Goal: Task Accomplishment & Management: Use online tool/utility

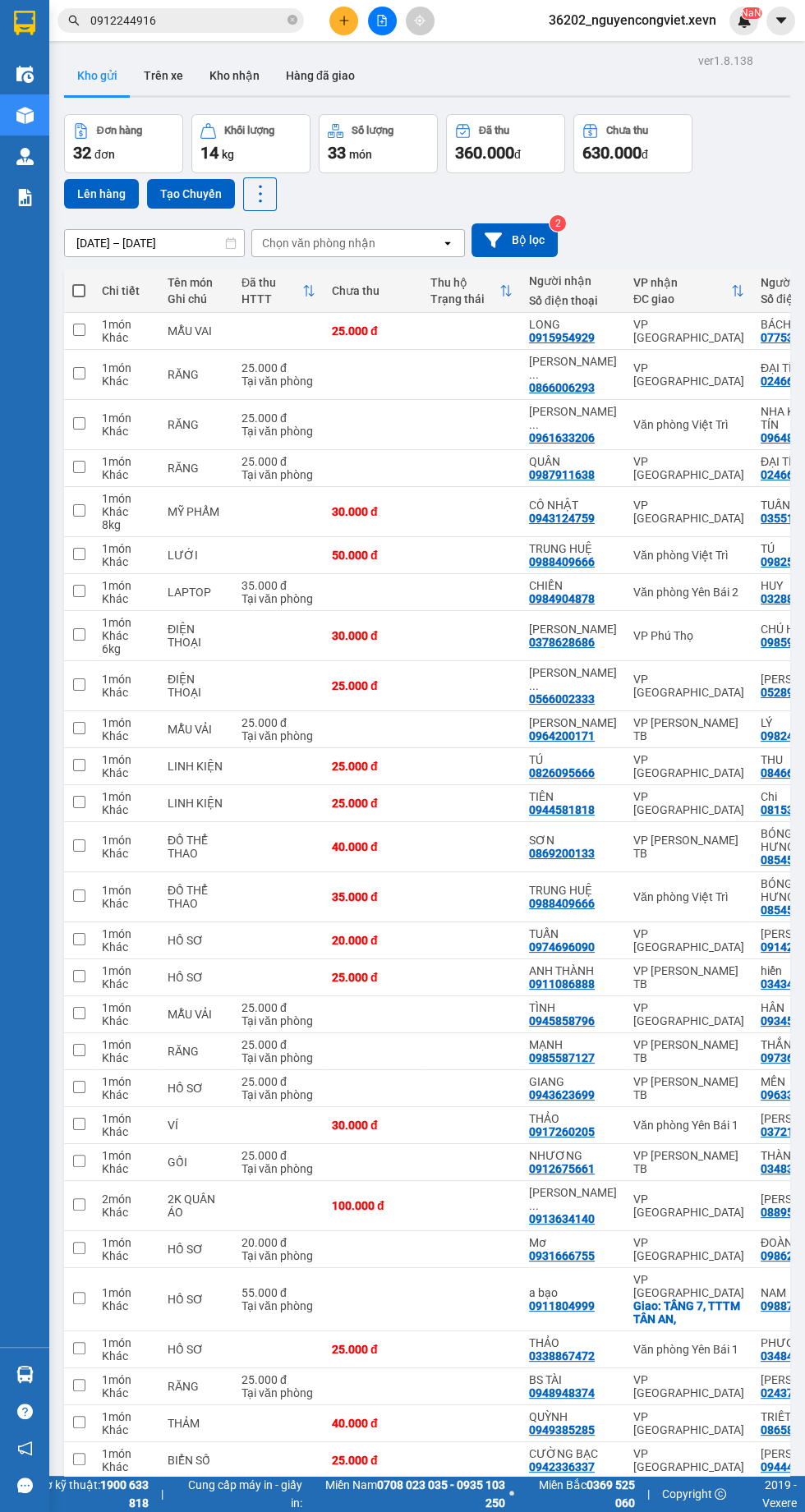
click at [381, 19] on icon "file-add" at bounding box center [382, 20] width 9 height 12
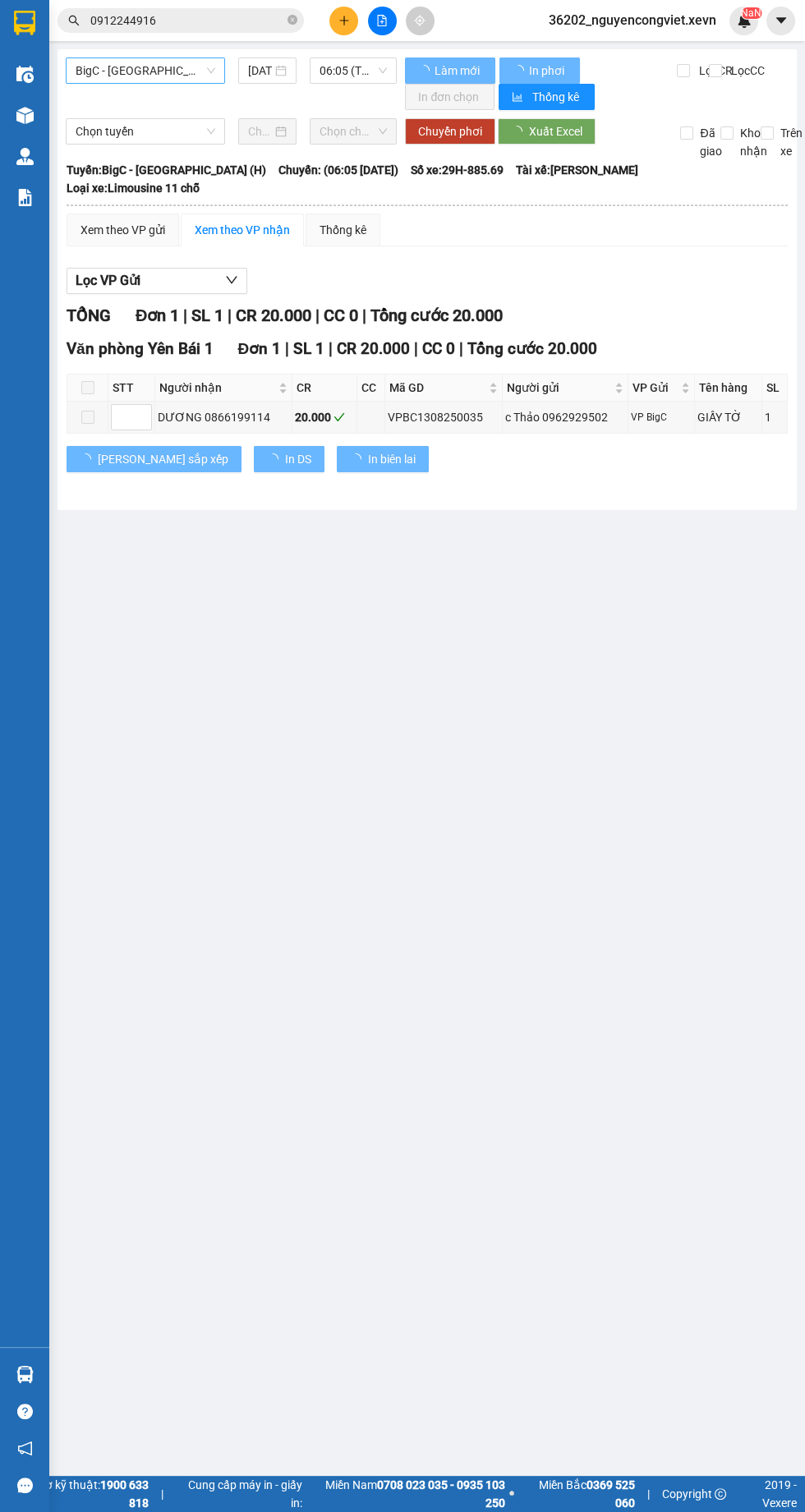
click at [140, 64] on span "BigC - [GEOGRAPHIC_DATA] (H)" at bounding box center [145, 71] width 139 height 25
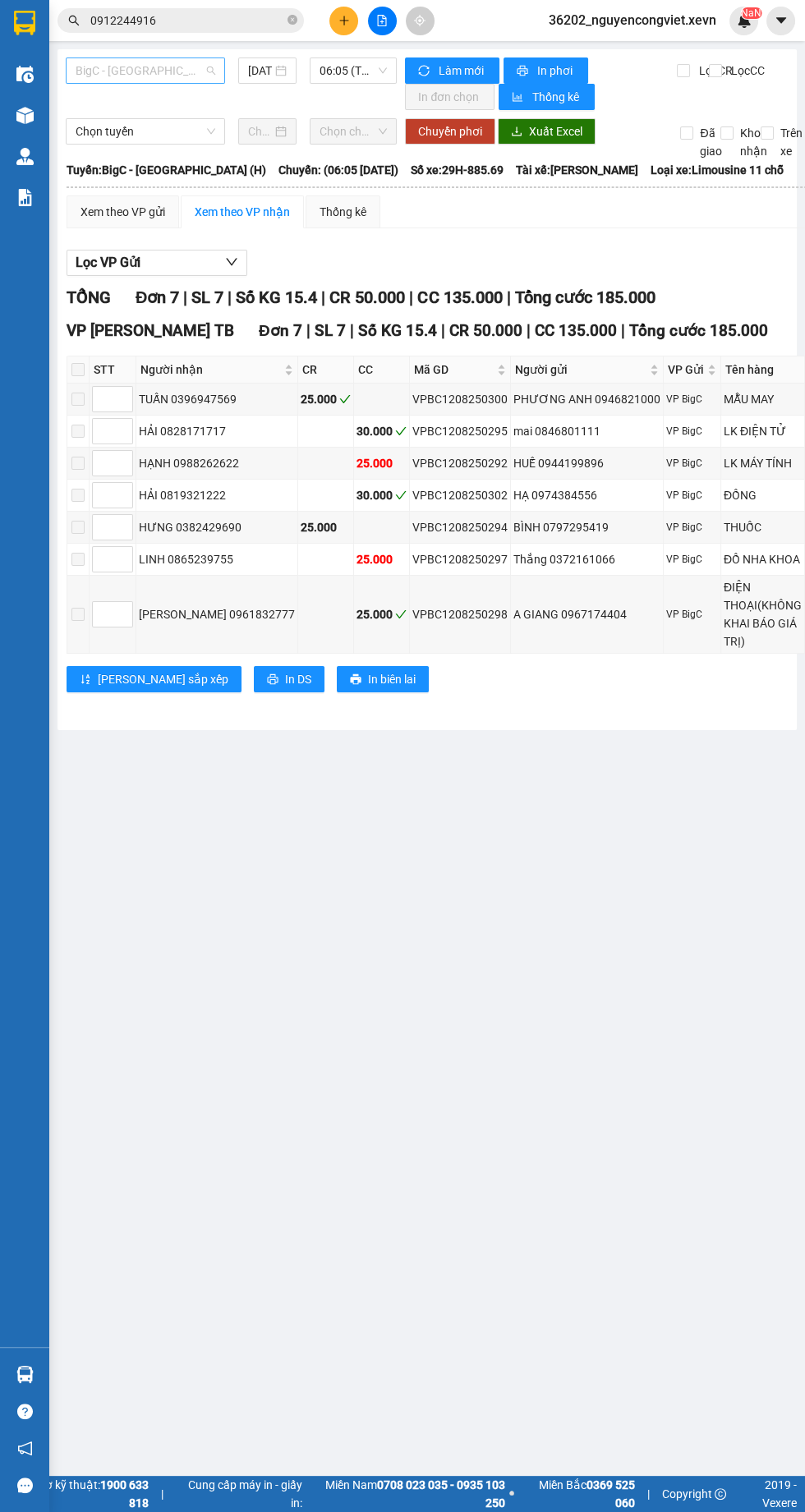
click at [151, 63] on span "BigC - [GEOGRAPHIC_DATA] (H)" at bounding box center [145, 71] width 139 height 25
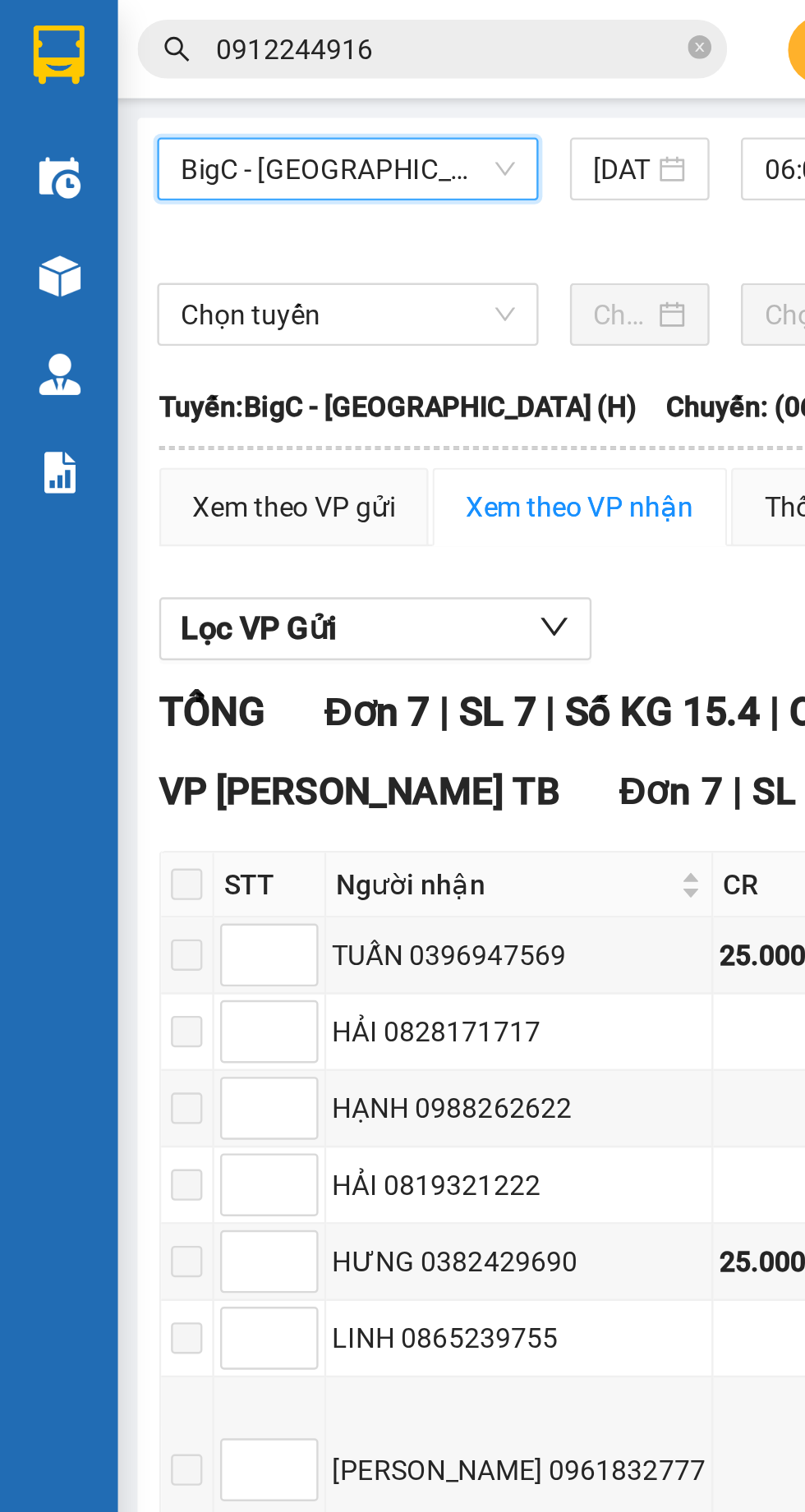
click at [101, 69] on span "BigC - [GEOGRAPHIC_DATA] (H)" at bounding box center [145, 71] width 139 height 25
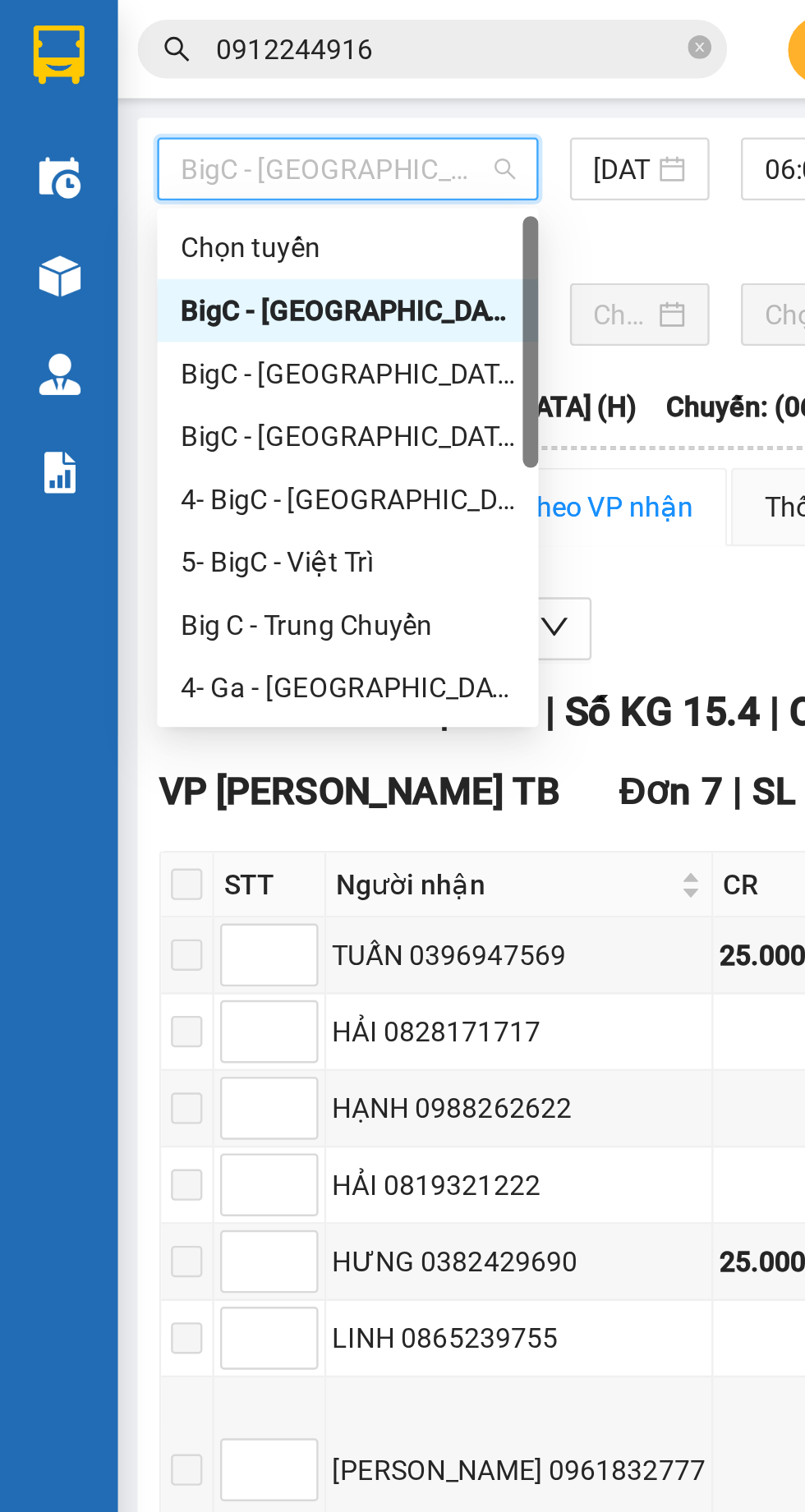
scroll to position [79, 0]
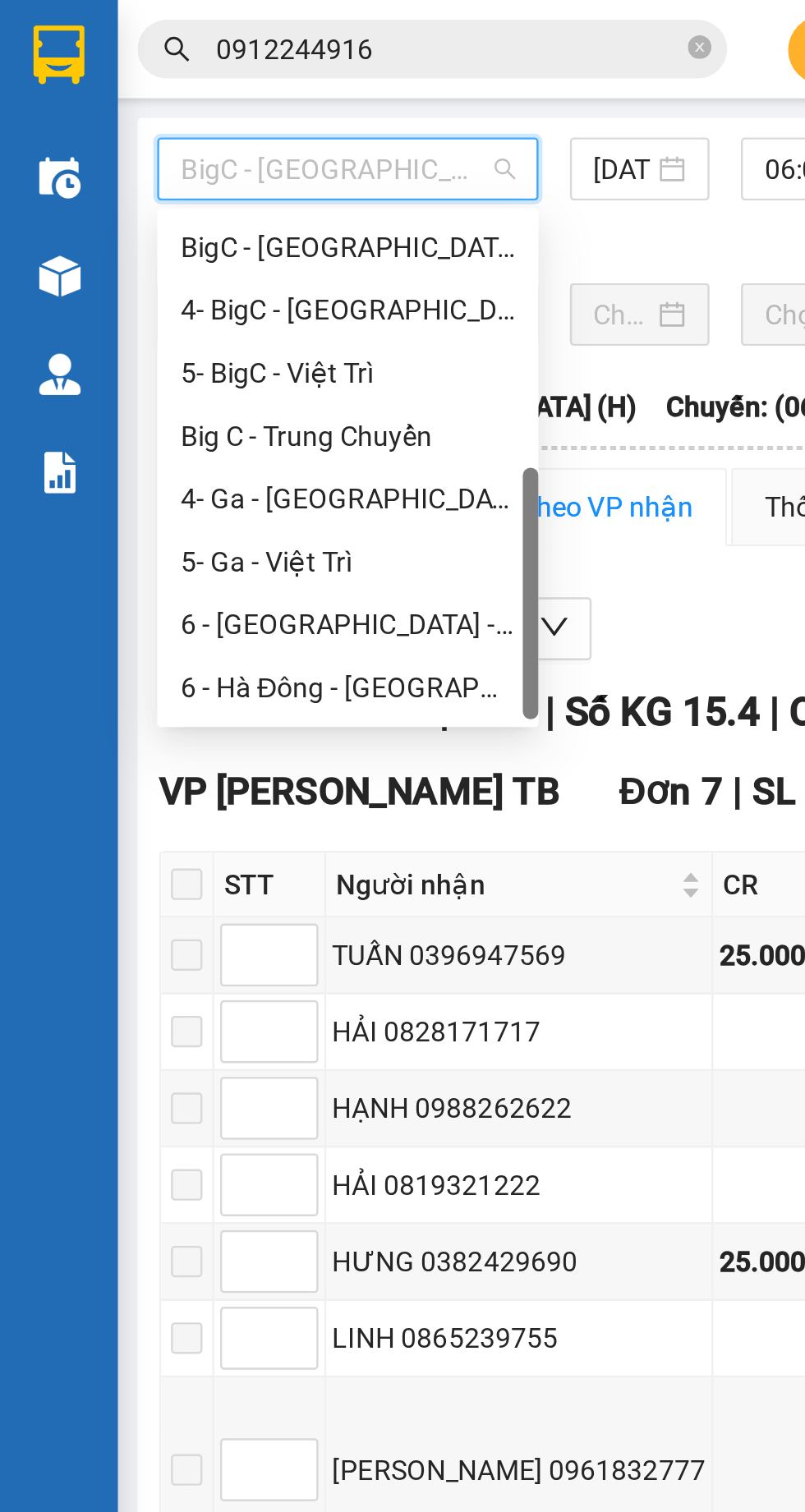
click at [129, 289] on div "6 - Hà Đông - [GEOGRAPHIC_DATA]" at bounding box center [145, 288] width 139 height 18
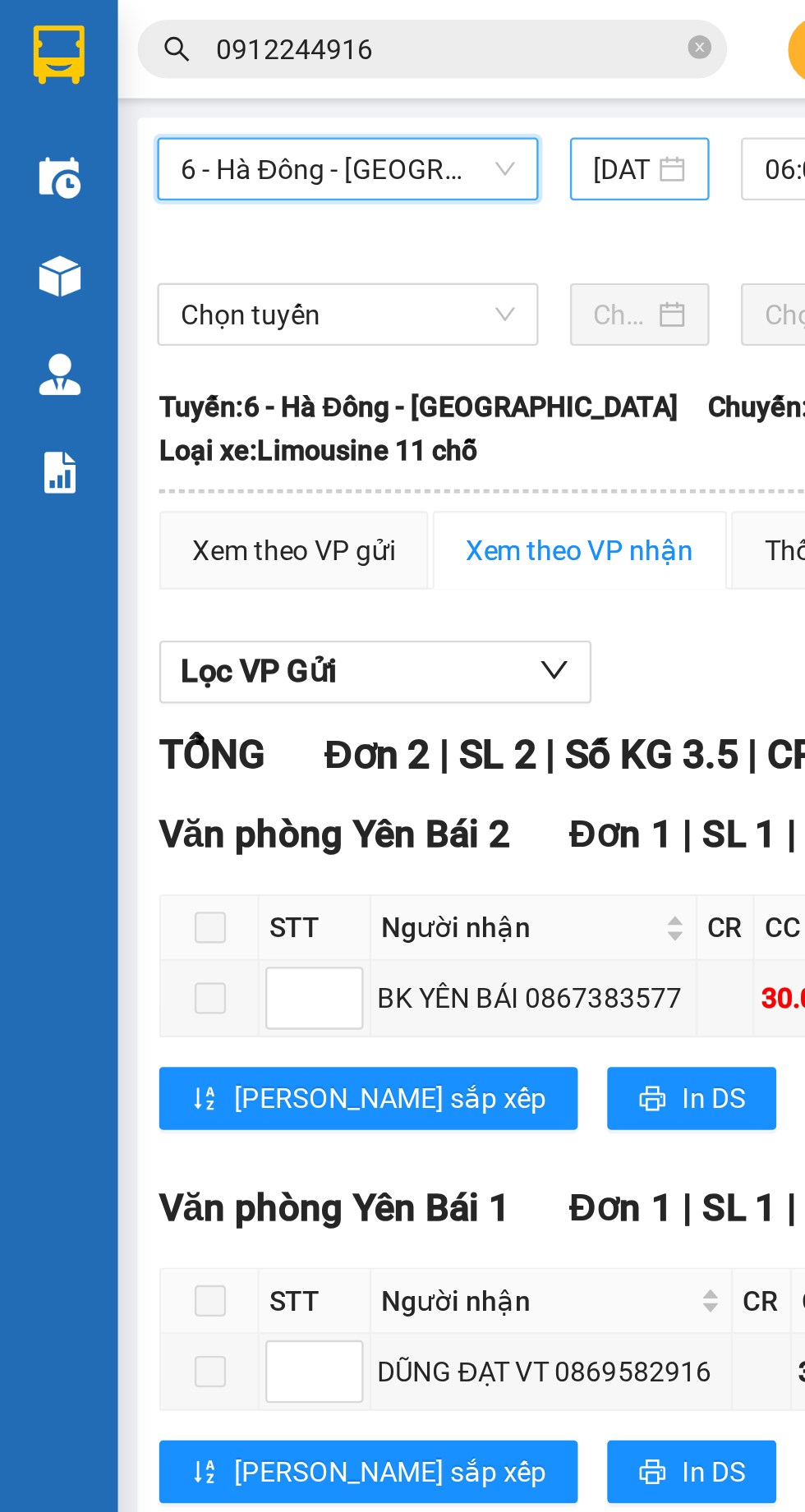
click at [257, 72] on input "[DATE]" at bounding box center [259, 71] width 24 height 18
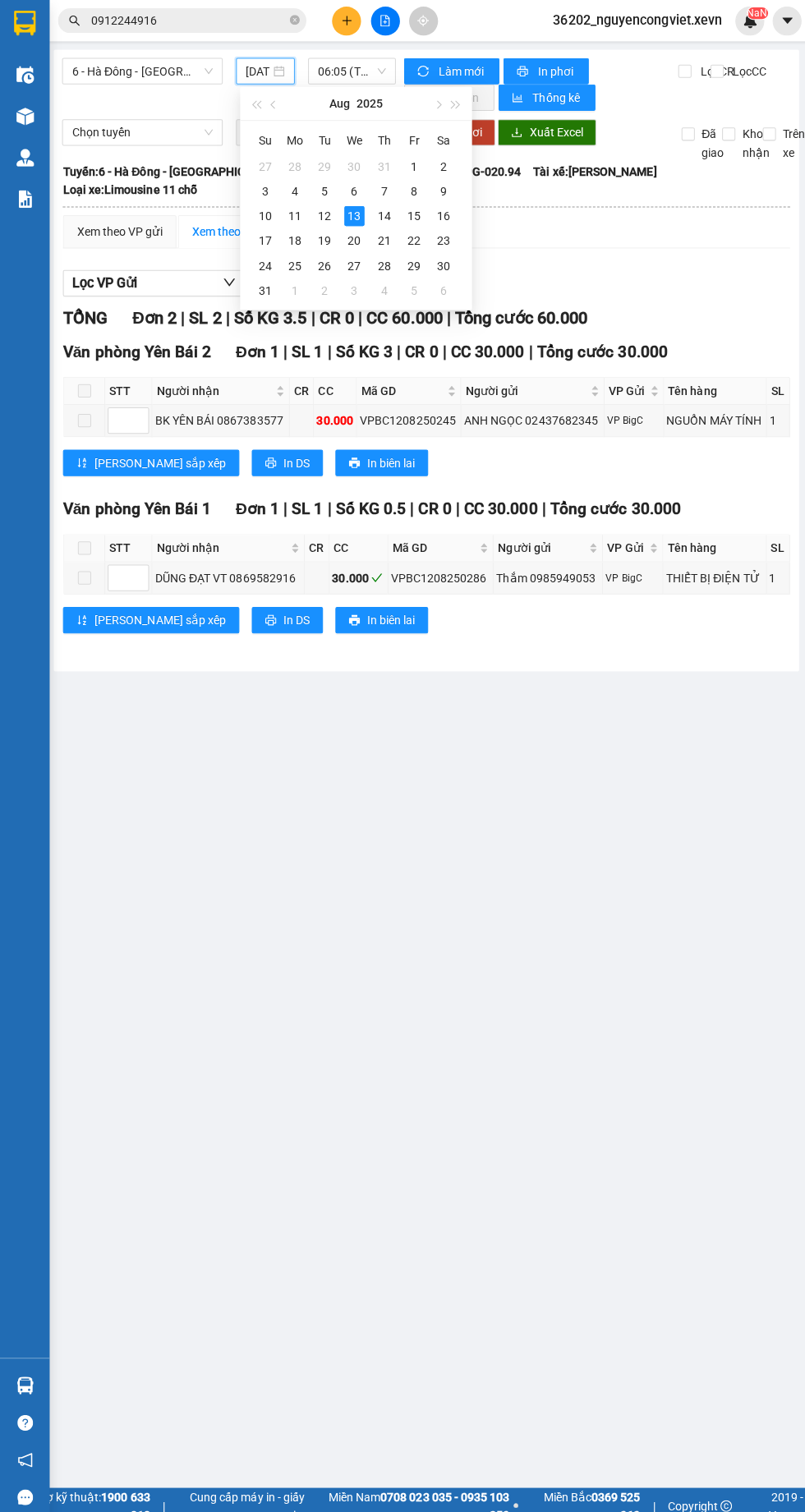
scroll to position [0, 36]
click at [263, 189] on div "3" at bounding box center [262, 189] width 19 height 19
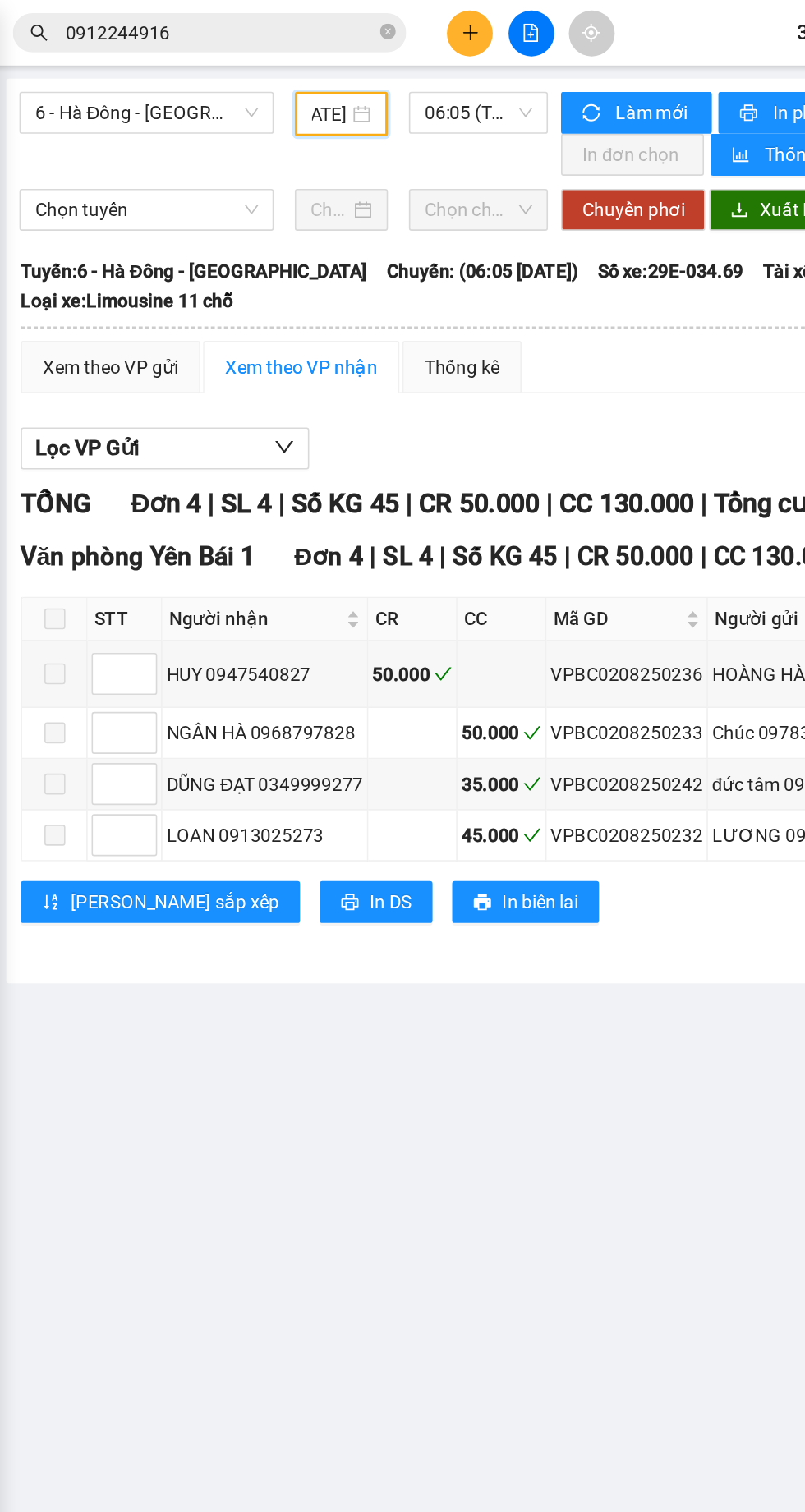
scroll to position [0, 3]
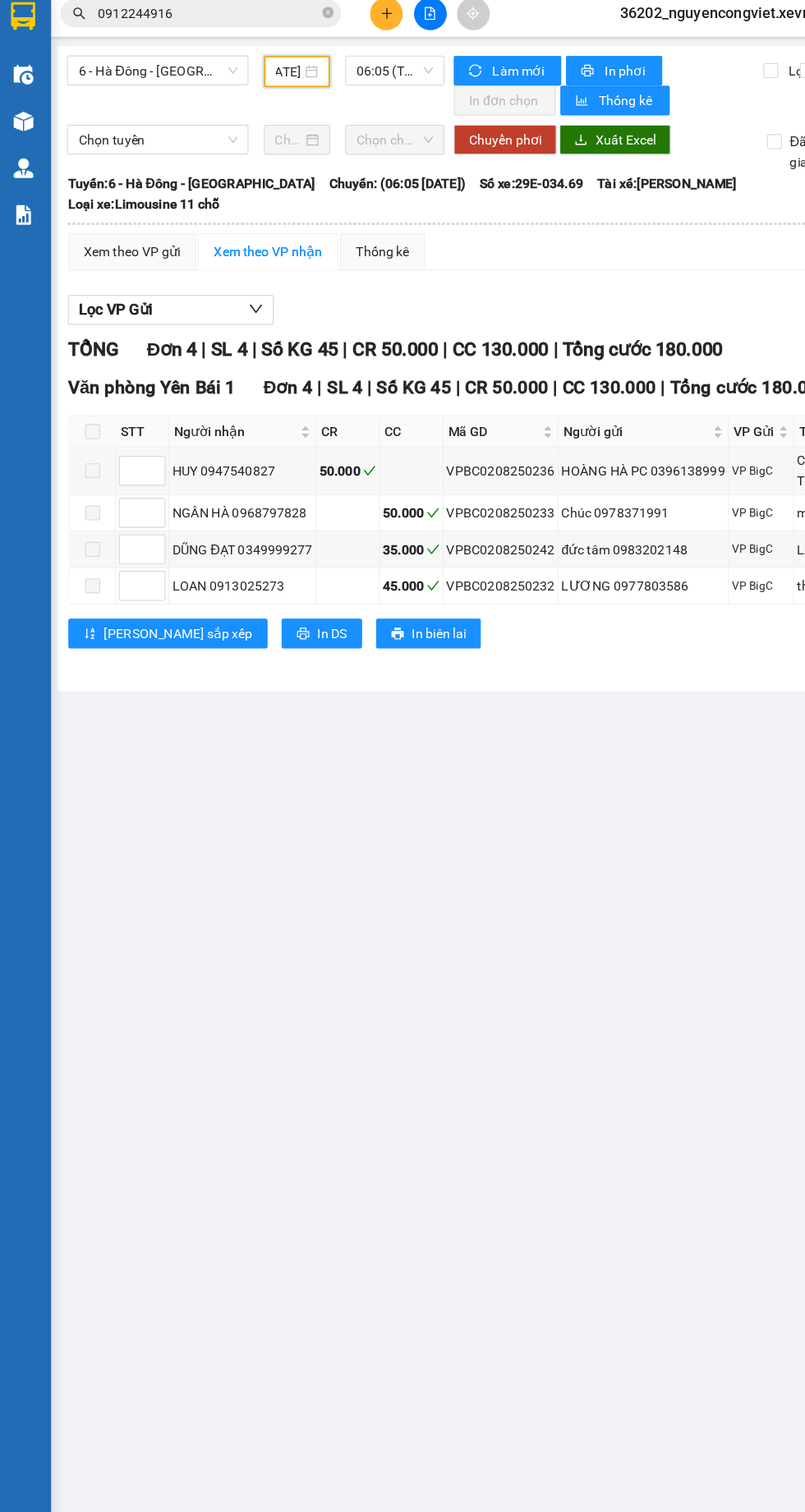
click at [256, 69] on input "[DATE]" at bounding box center [258, 72] width 22 height 18
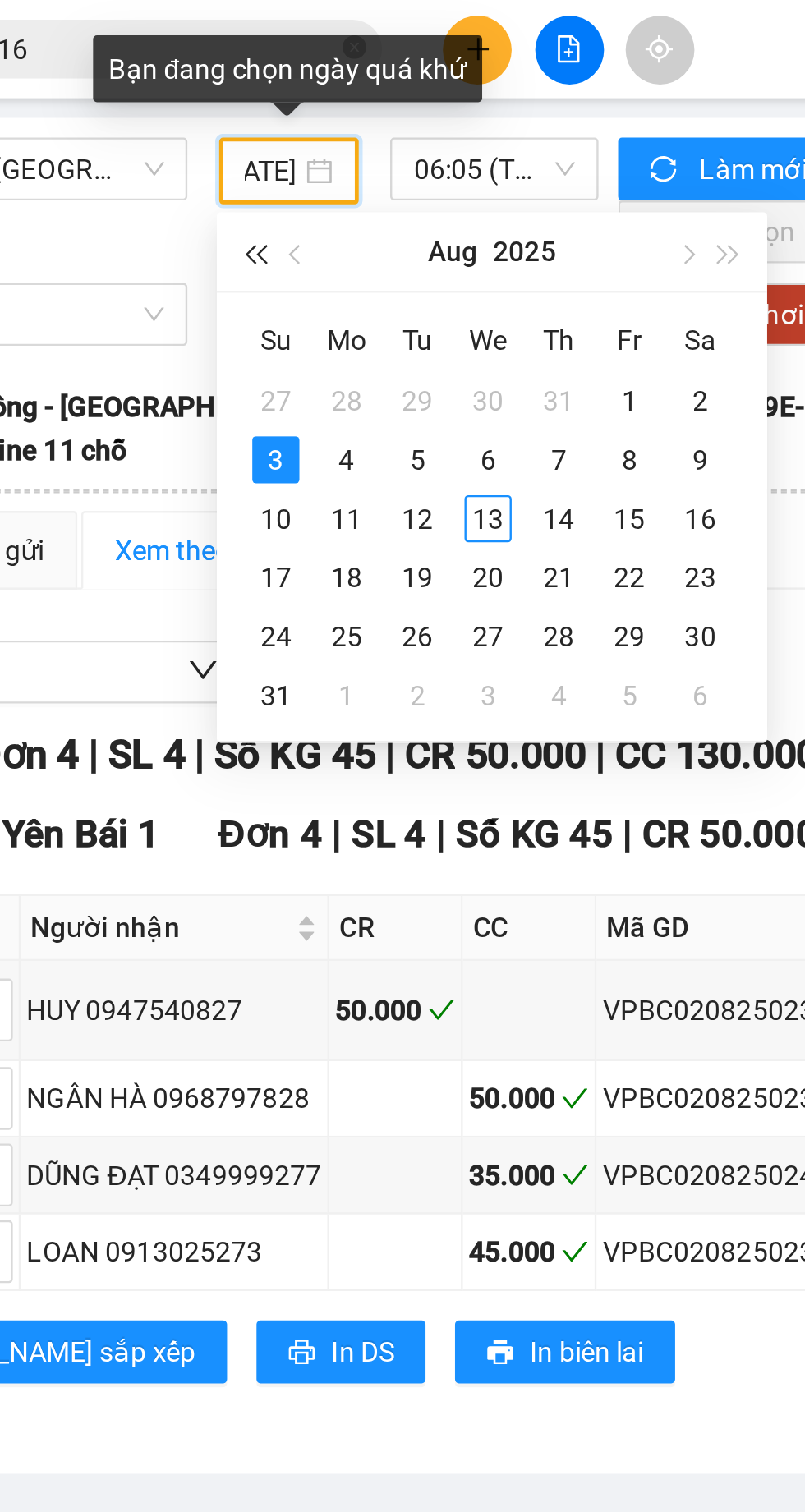
click at [250, 100] on button "button" at bounding box center [250, 105] width 18 height 33
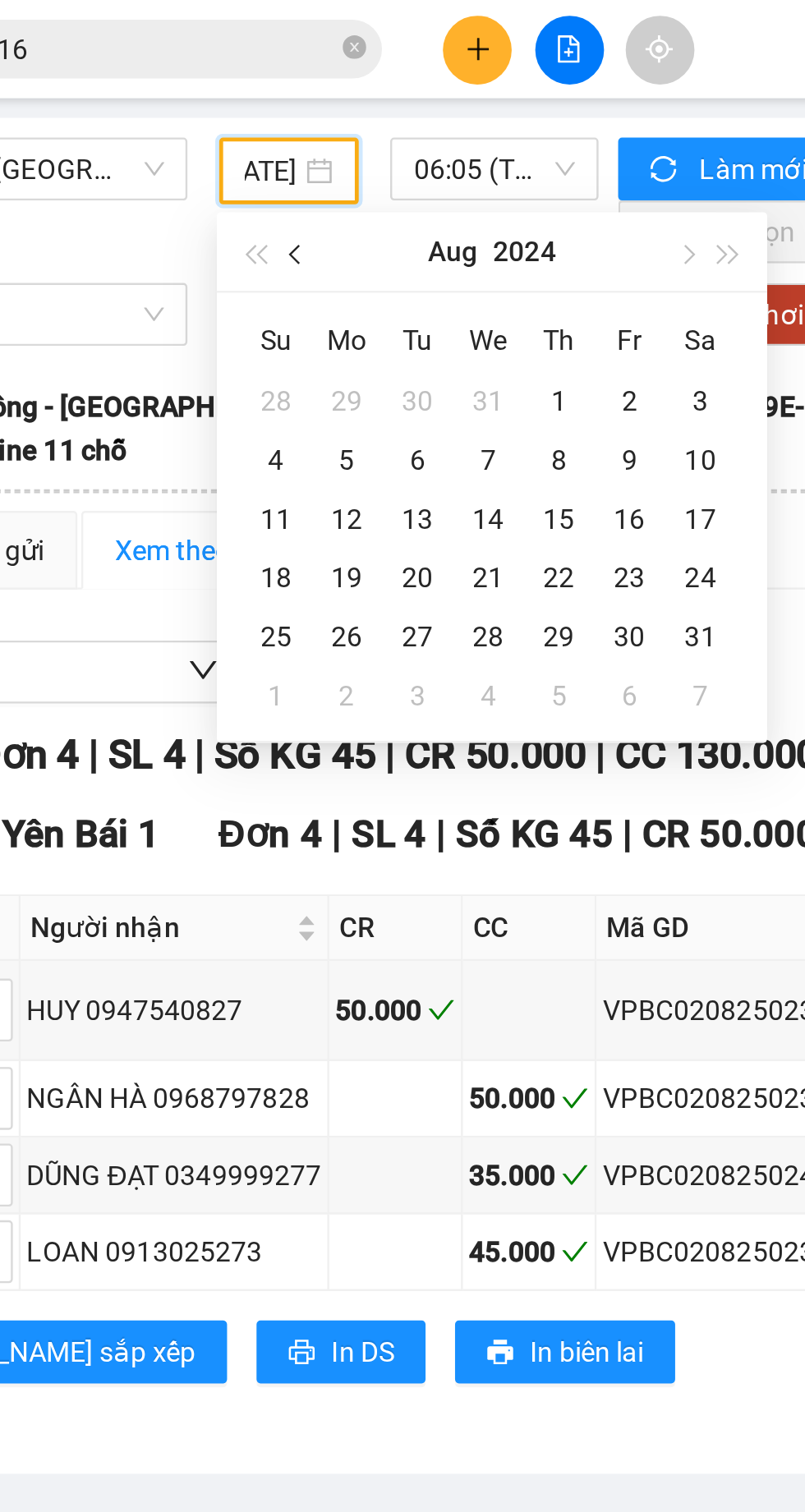
click at [269, 106] on span "button" at bounding box center [269, 106] width 8 height 8
click at [445, 106] on span "button" at bounding box center [448, 106] width 8 height 8
click at [269, 109] on span "button" at bounding box center [269, 106] width 8 height 8
click at [269, 106] on span "button" at bounding box center [269, 106] width 8 height 8
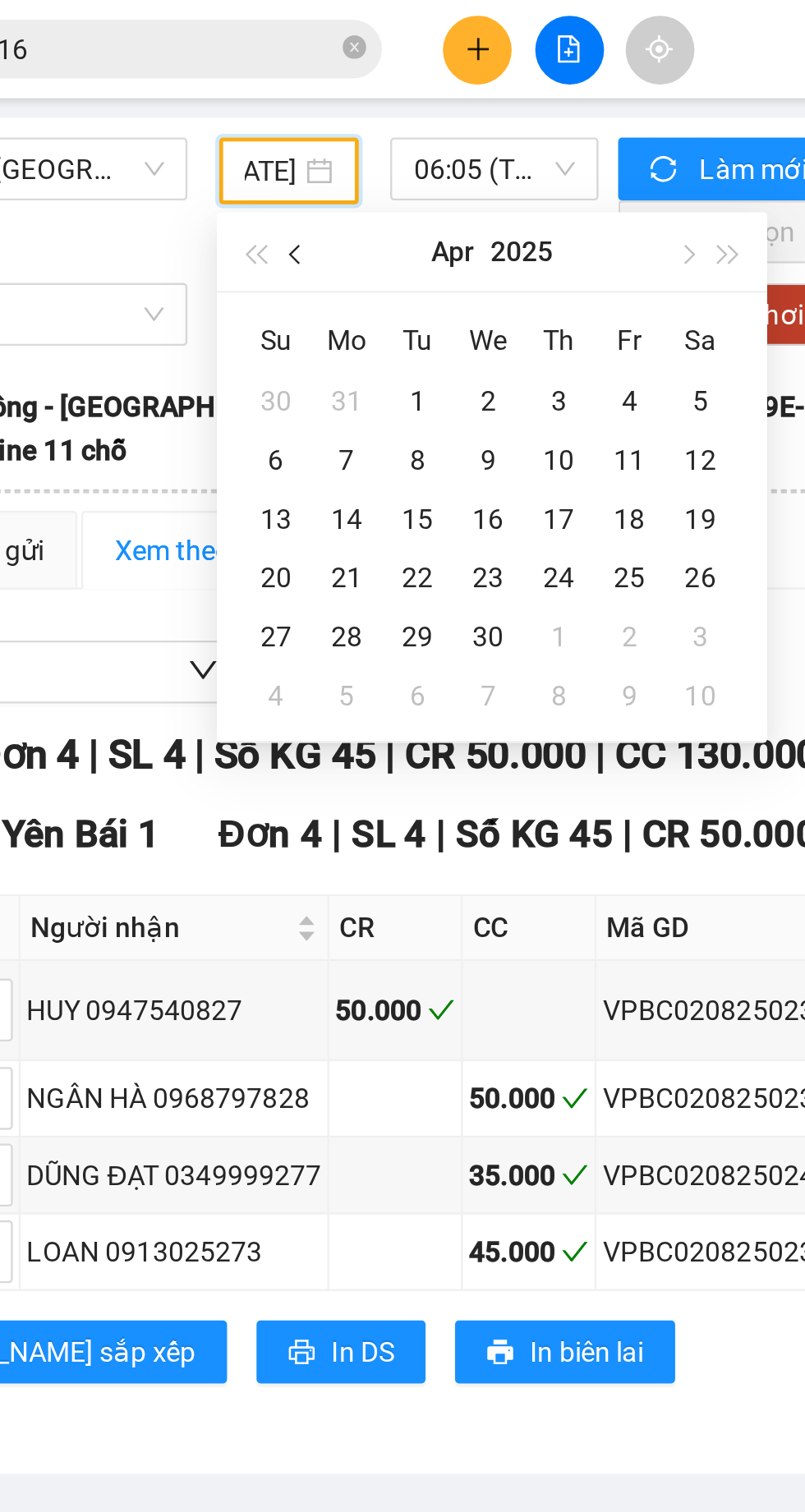
click at [273, 99] on button "button" at bounding box center [269, 105] width 18 height 33
click at [269, 106] on span "button" at bounding box center [269, 106] width 8 height 8
click at [316, 190] on div "4" at bounding box center [318, 192] width 19 height 19
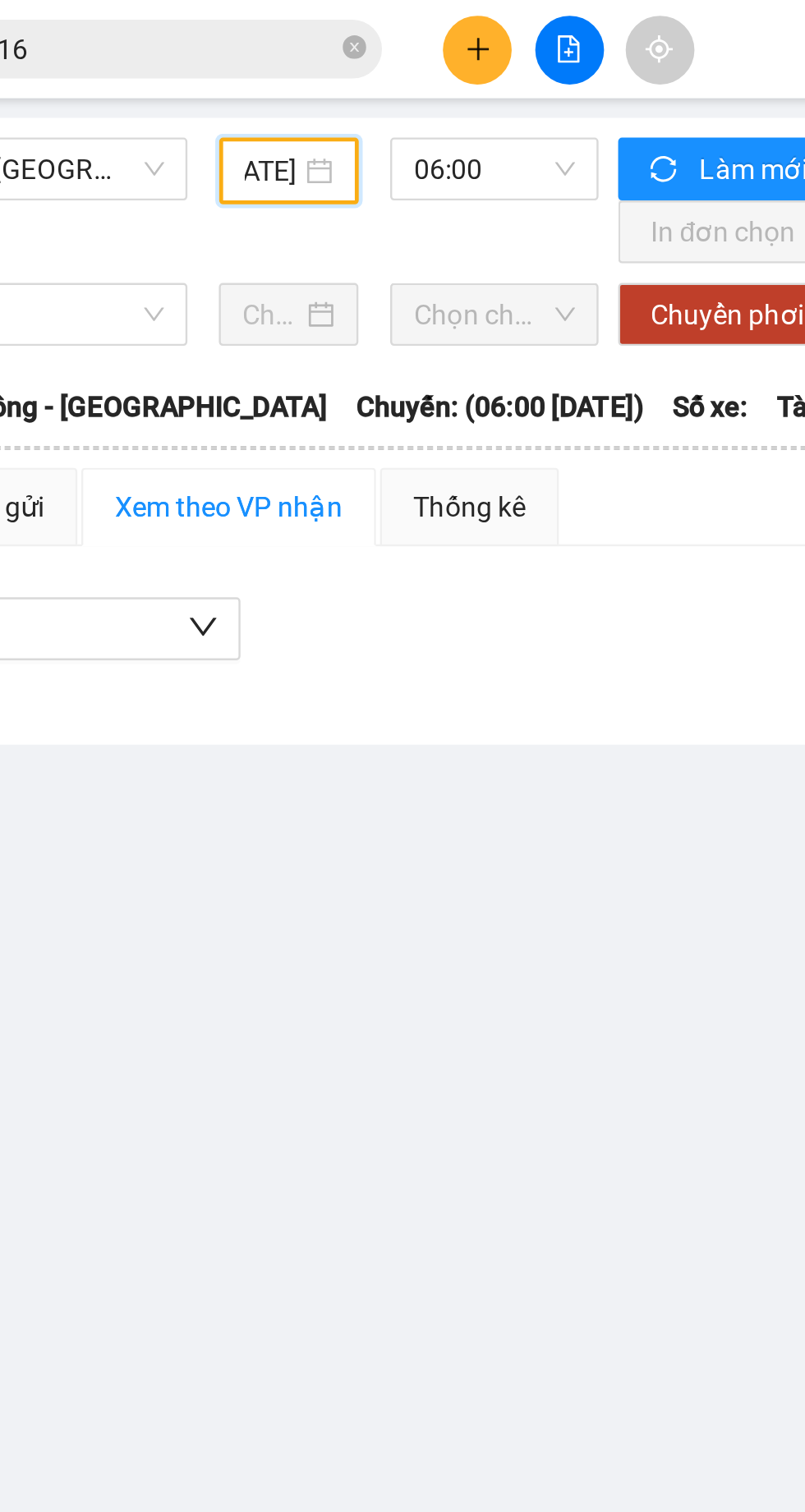
scroll to position [0, 4]
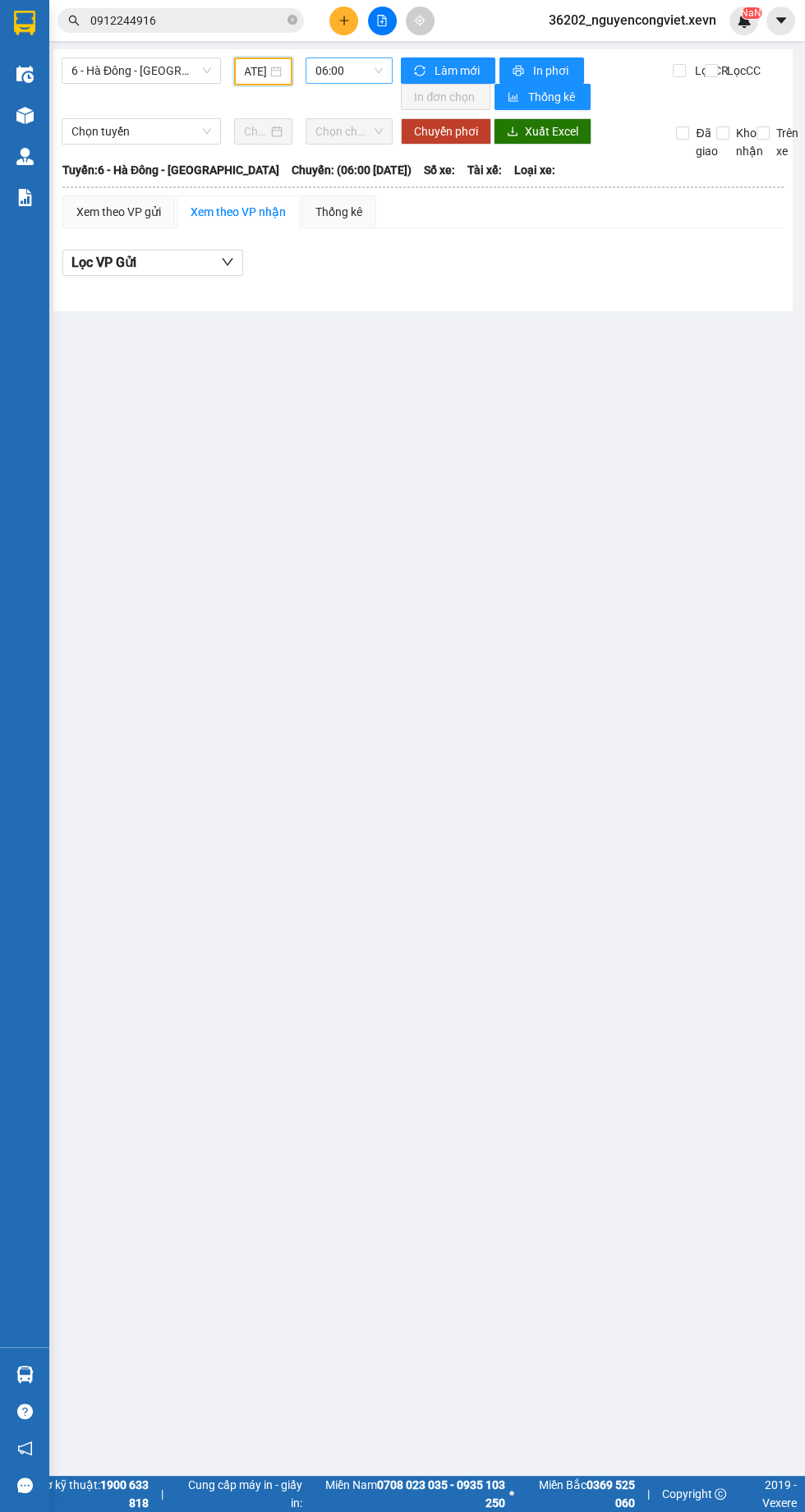
click at [332, 70] on span "06:00" at bounding box center [348, 71] width 67 height 25
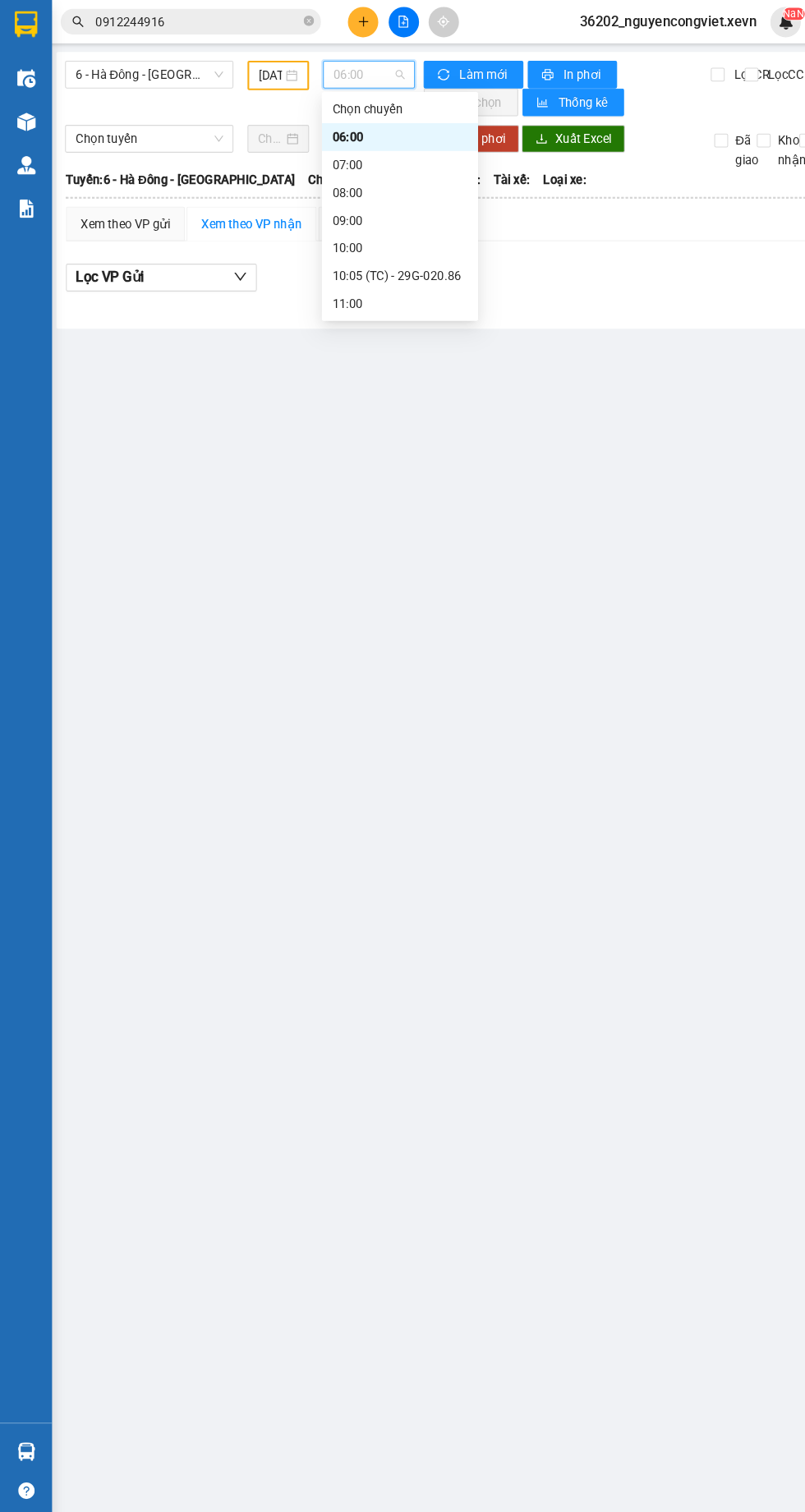
click at [373, 255] on div "10:05 (TC) - 29G-020.86" at bounding box center [379, 261] width 128 height 18
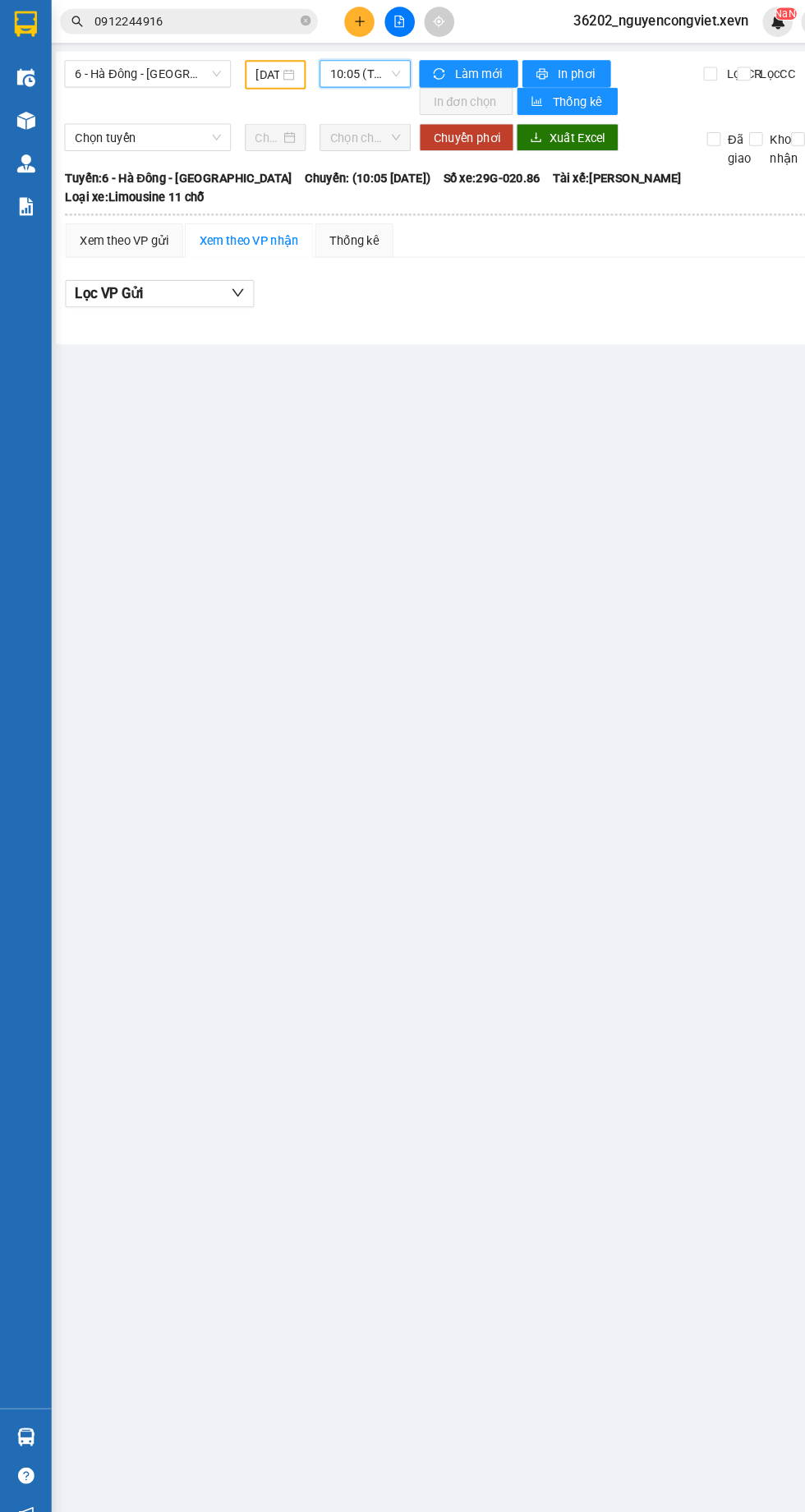
click at [337, 70] on span "10:05 (TC) - 29G-020.86" at bounding box center [348, 71] width 67 height 25
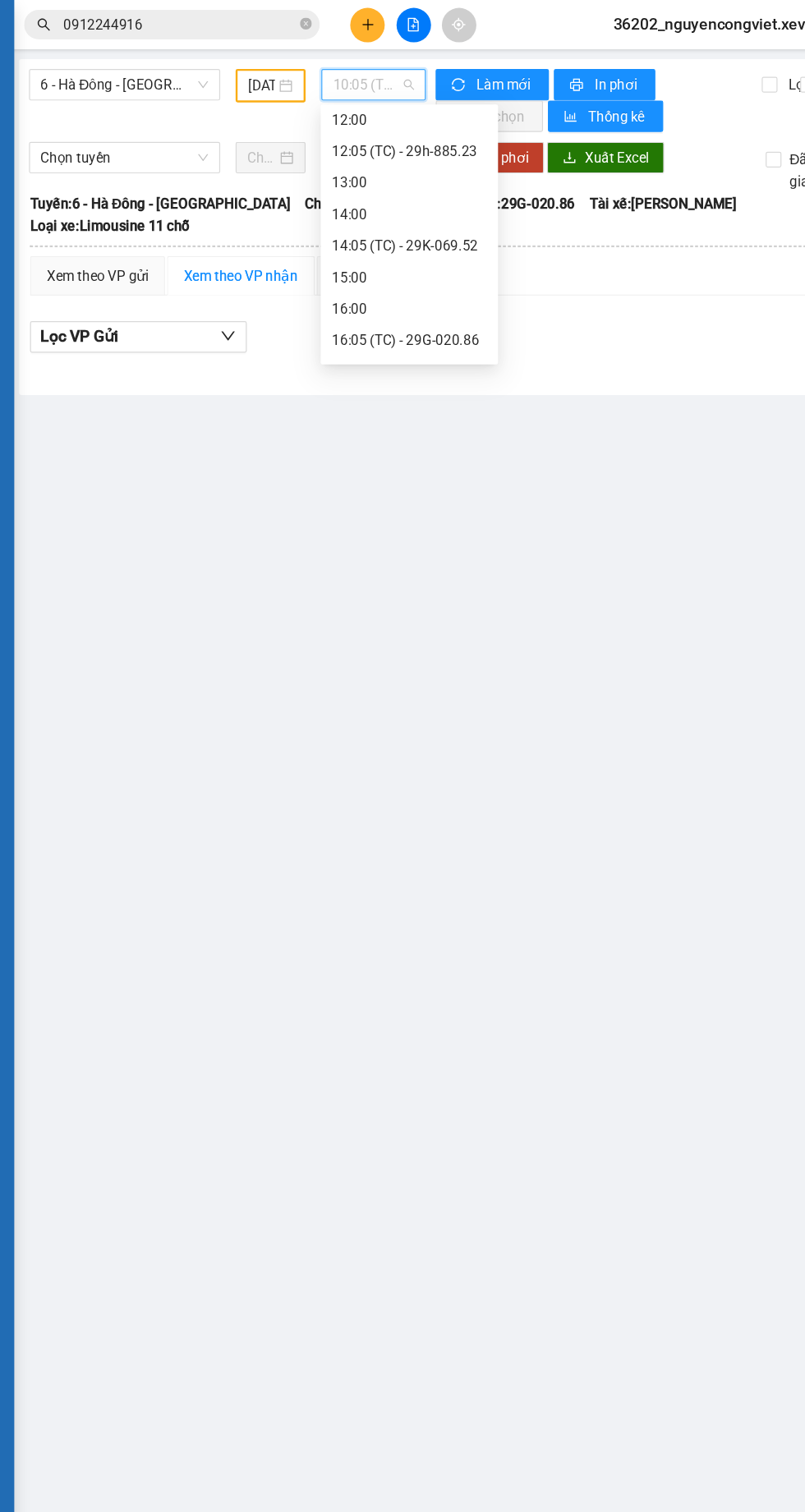
scroll to position [221, 0]
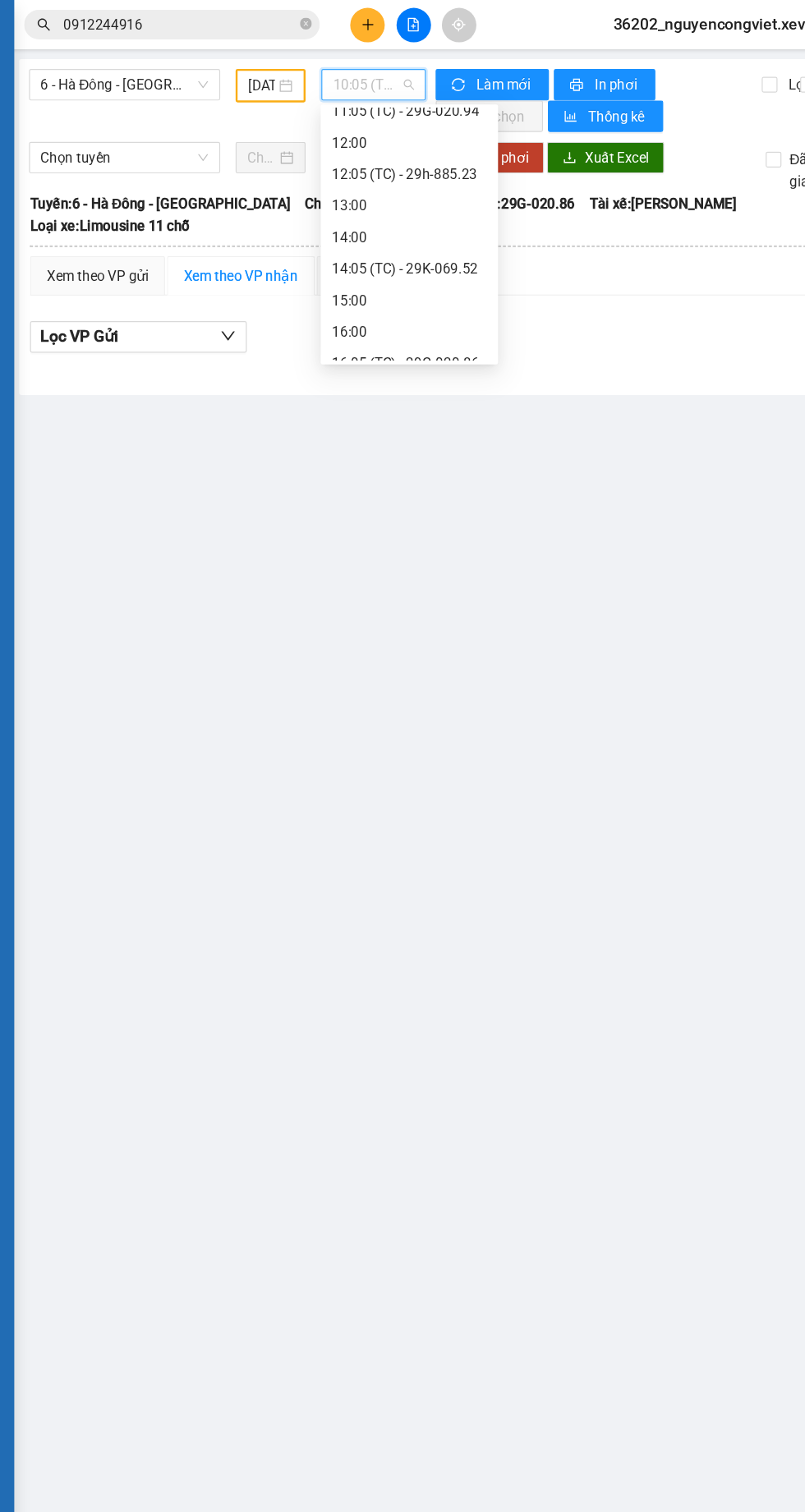
click at [326, 69] on span "10:05 (TC) - 29G-020.86" at bounding box center [348, 71] width 67 height 25
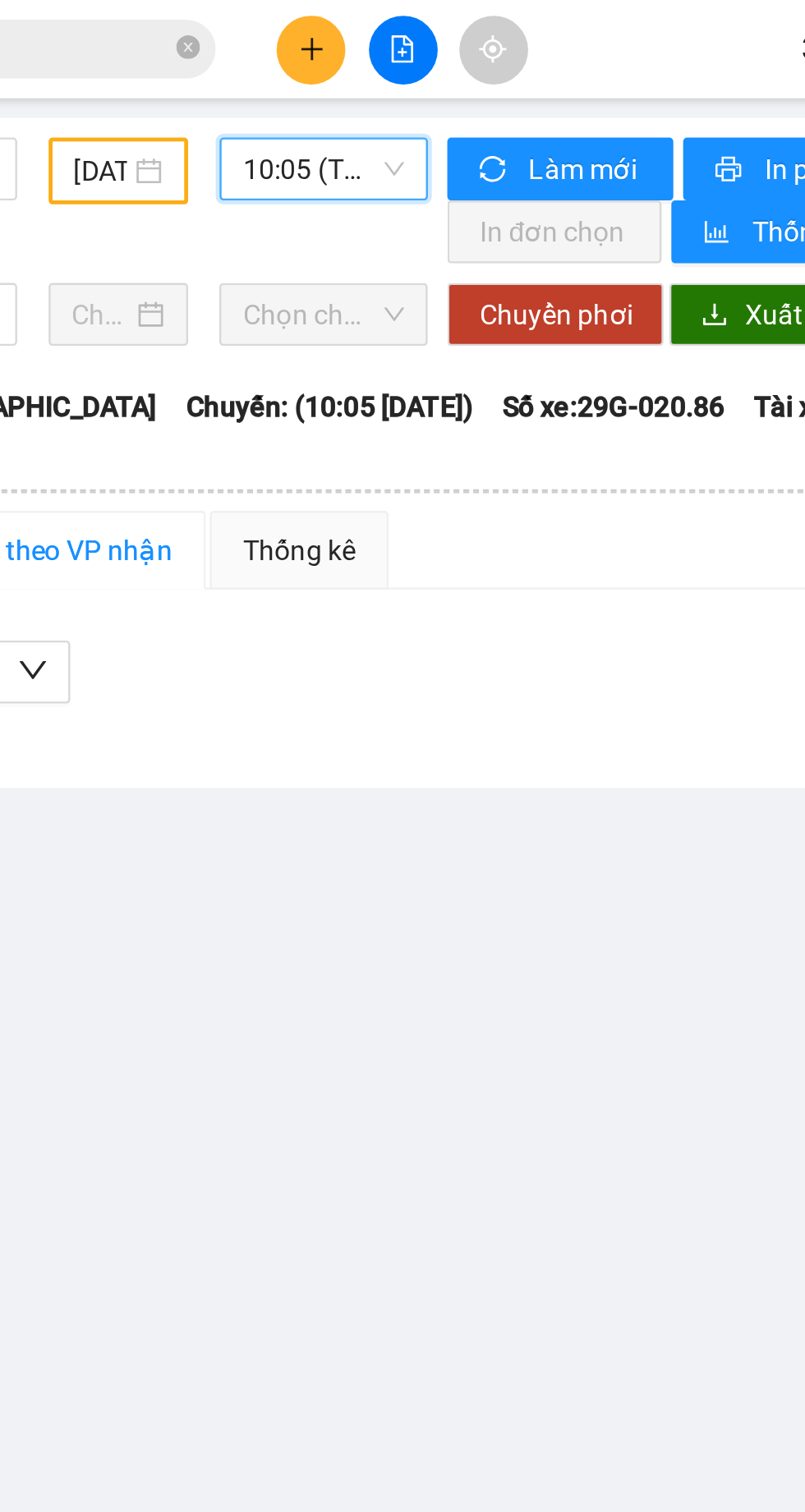
click at [263, 69] on input "[DATE]" at bounding box center [256, 72] width 22 height 18
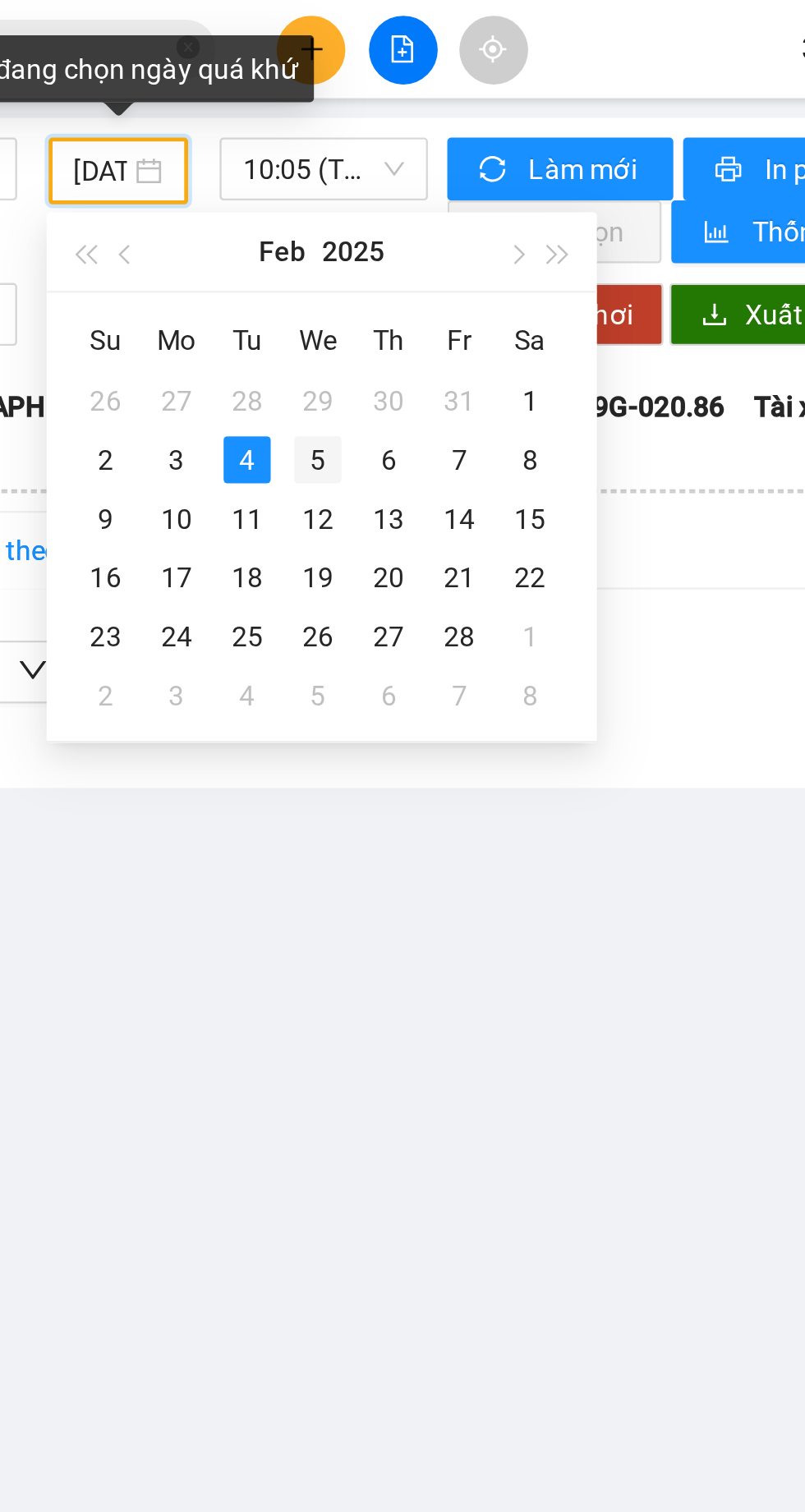
click at [349, 184] on div "5" at bounding box center [346, 192] width 19 height 19
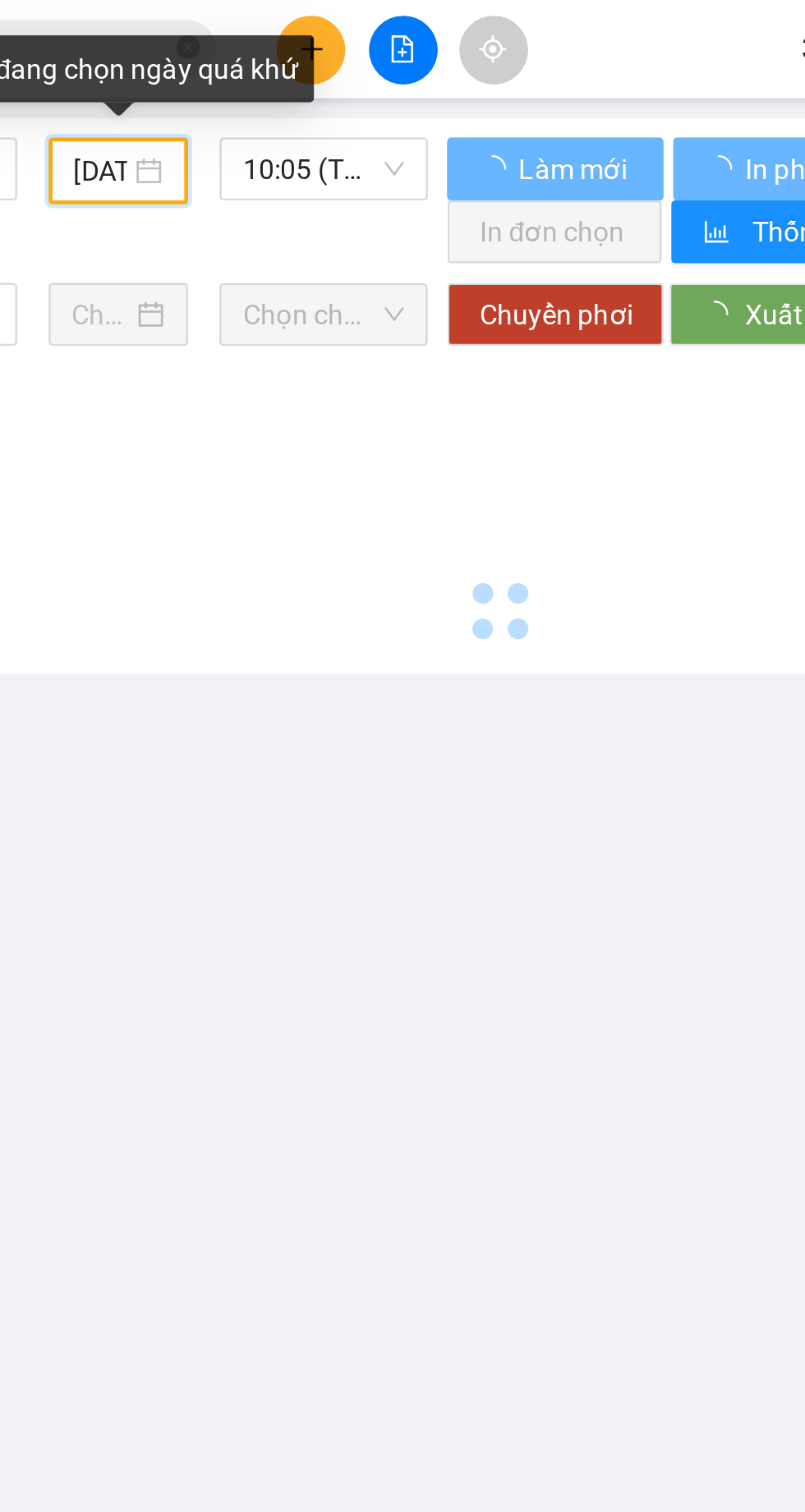
type input "[DATE]"
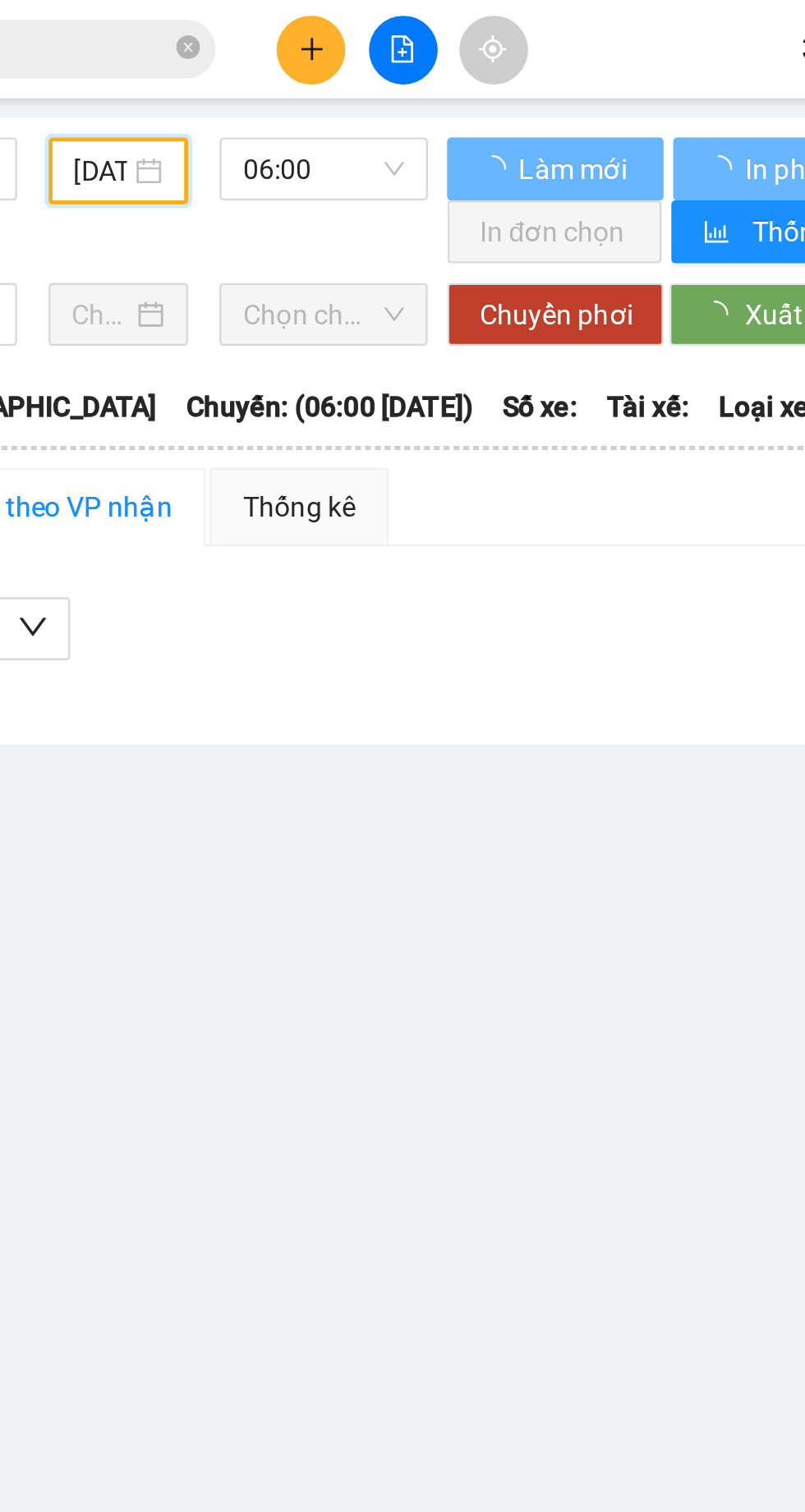
scroll to position [0, 3]
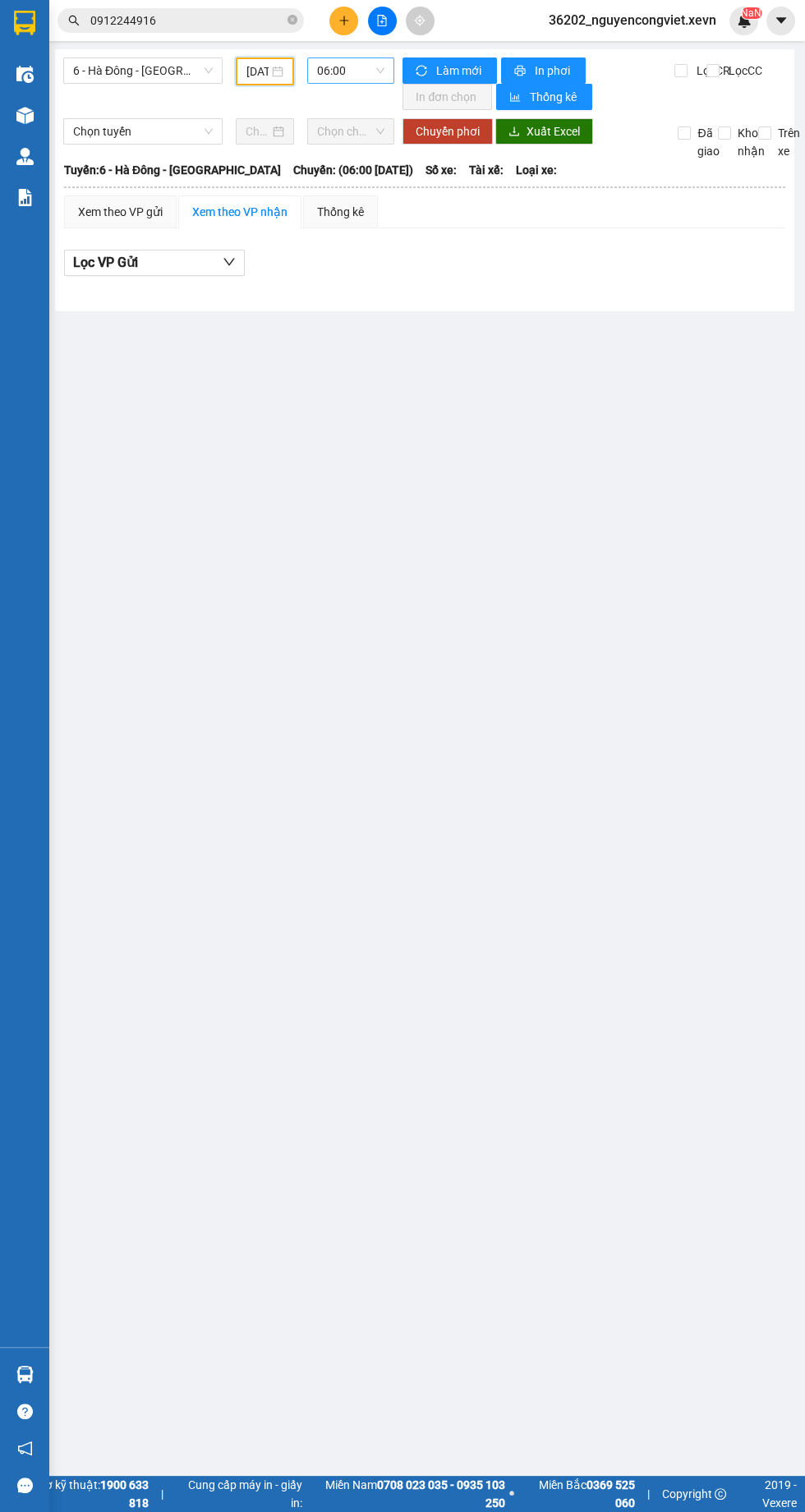
click at [336, 75] on span "06:00" at bounding box center [350, 71] width 67 height 25
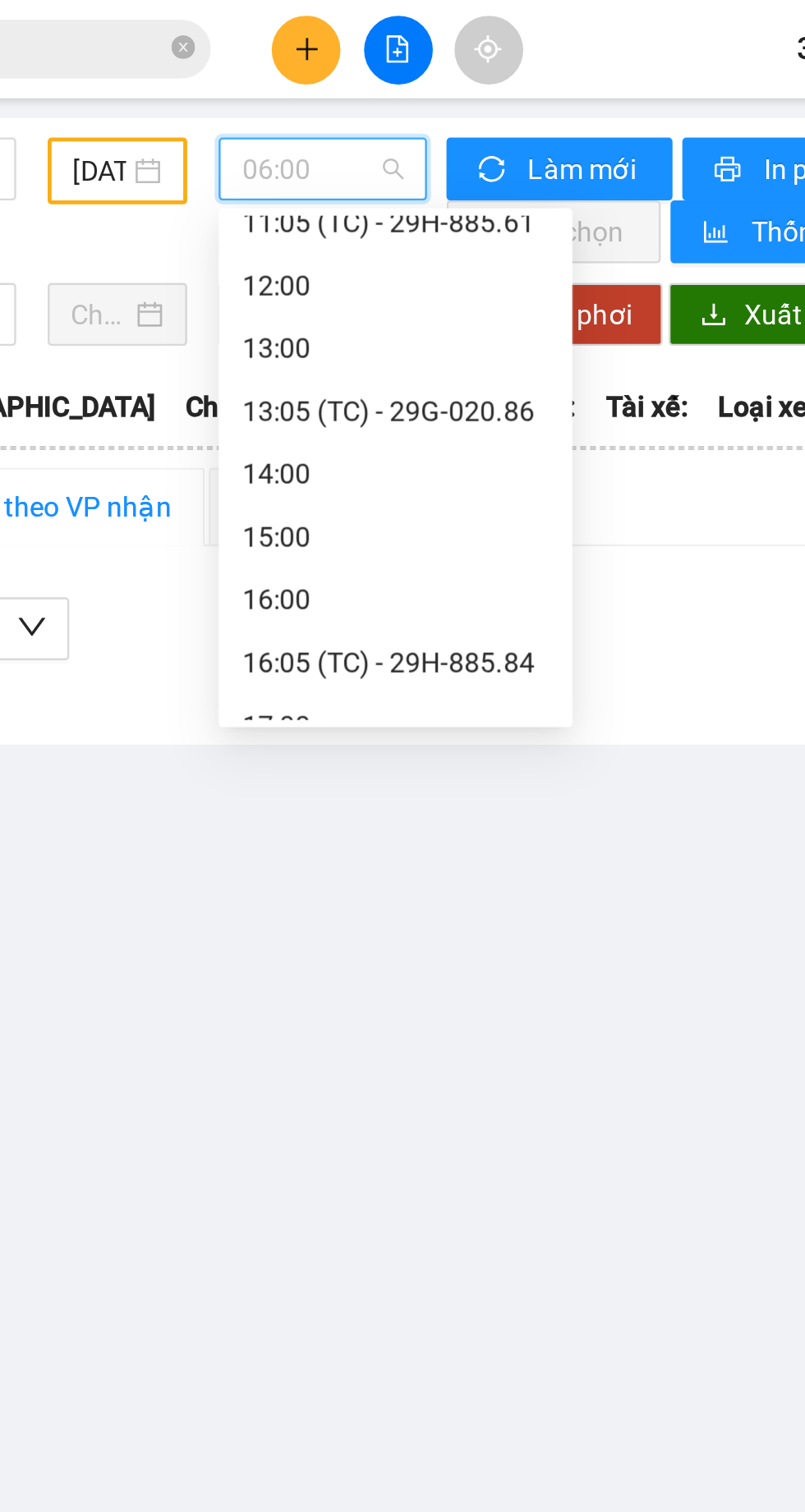
scroll to position [27, 0]
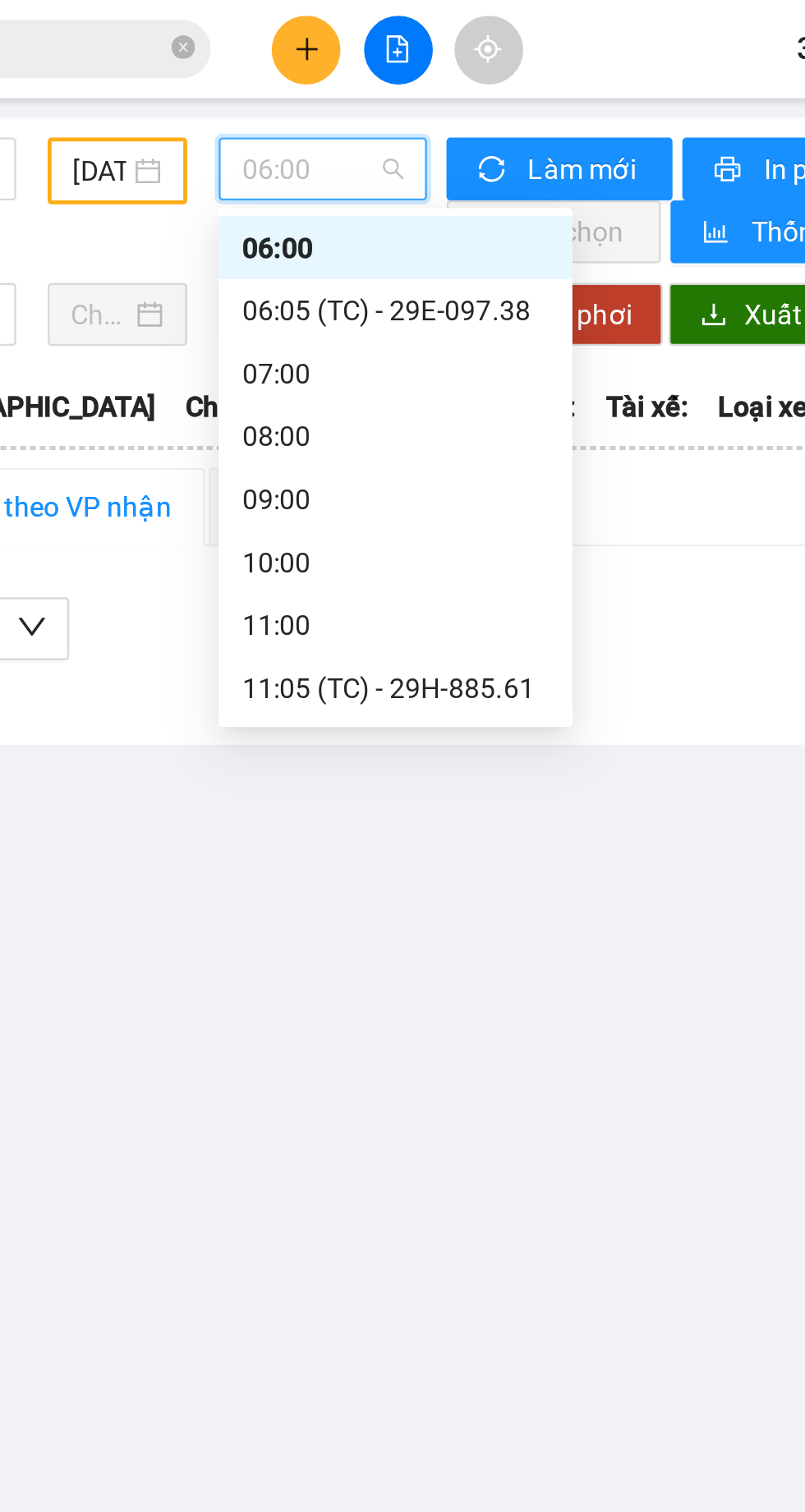
click at [360, 284] on div "11:05 (TC) - 29H-885.61" at bounding box center [381, 288] width 128 height 18
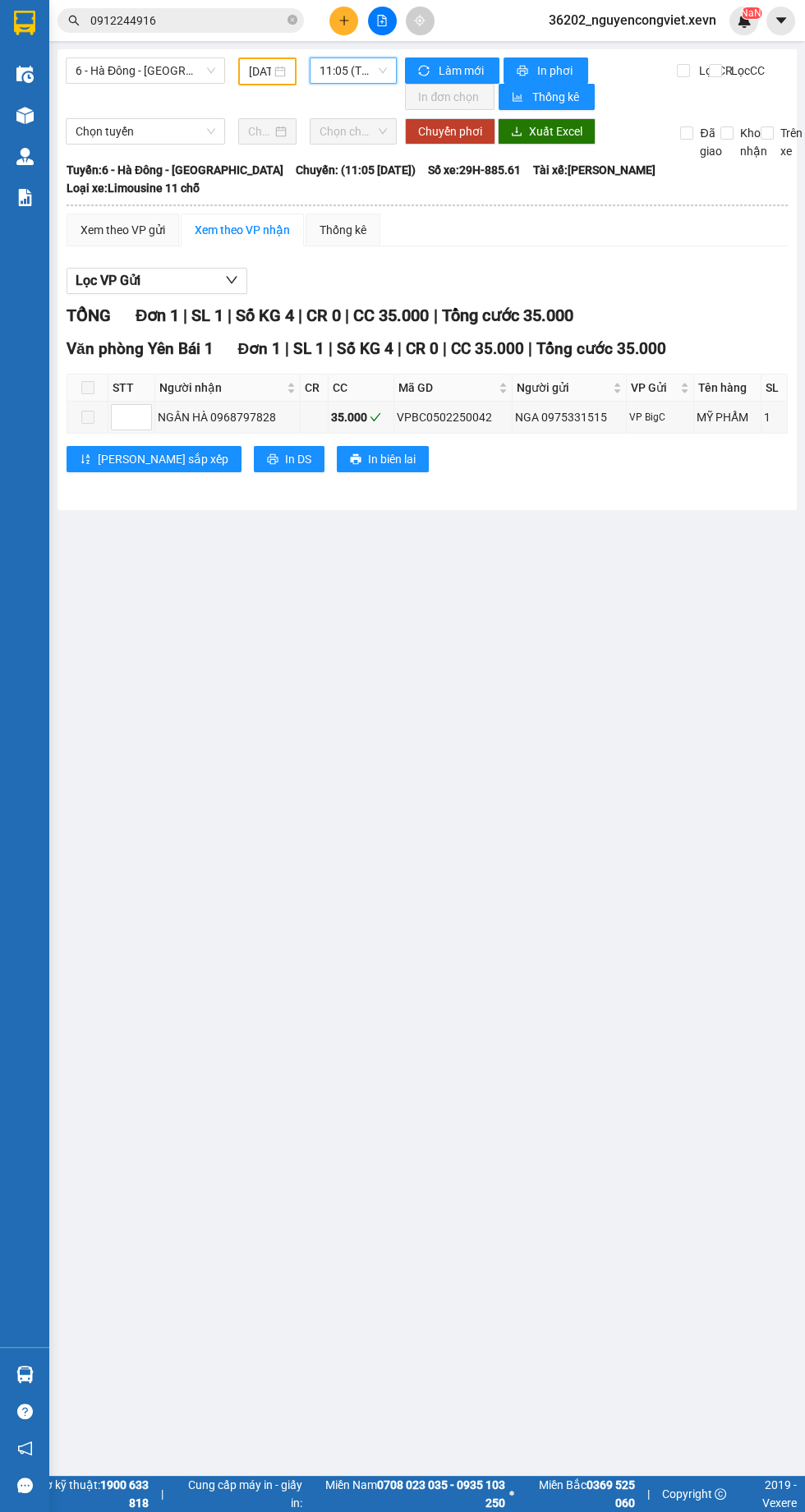
scroll to position [0, 4]
click at [19, 121] on img at bounding box center [25, 115] width 17 height 17
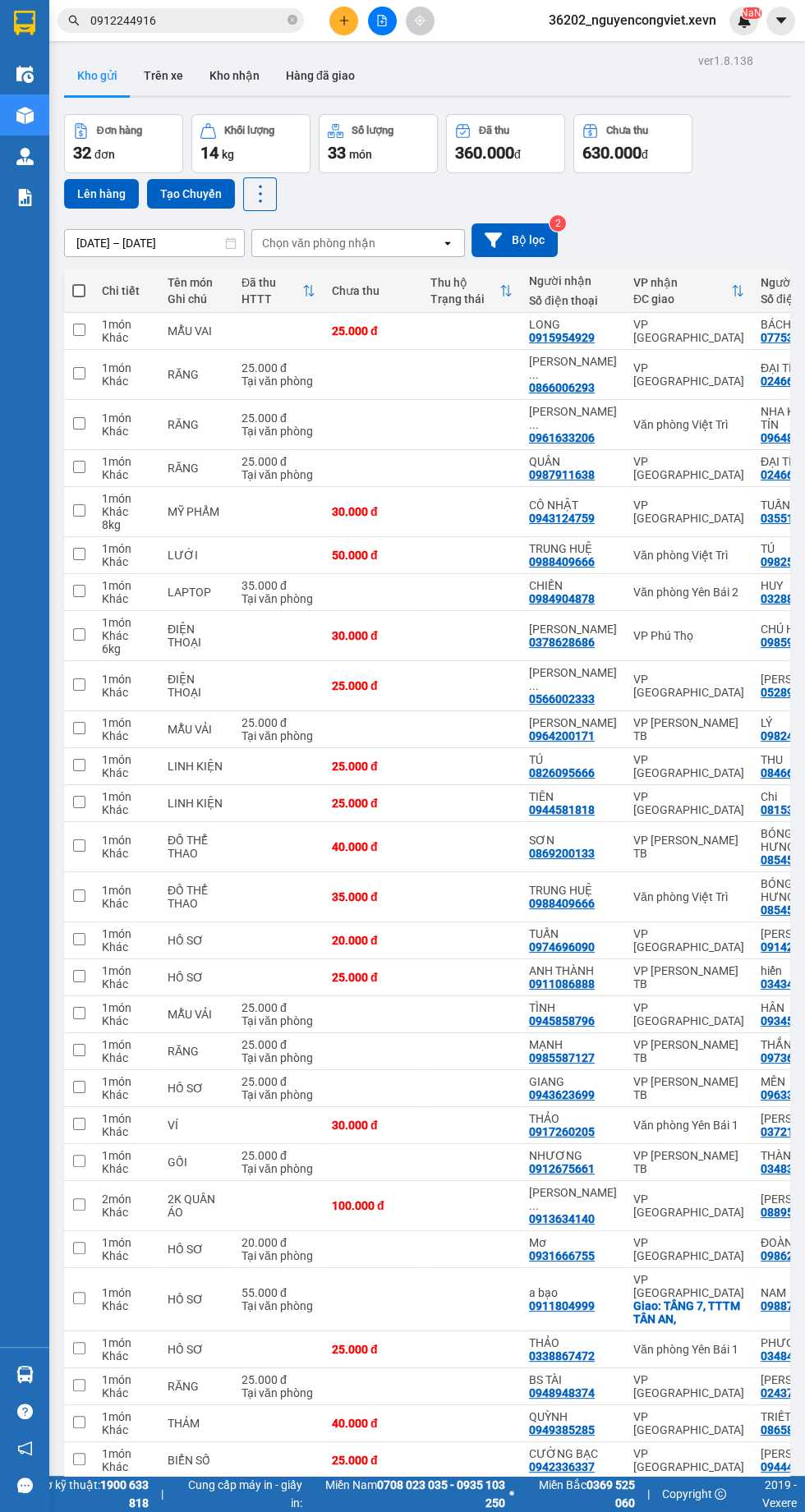
click at [28, 200] on img at bounding box center [25, 197] width 17 height 17
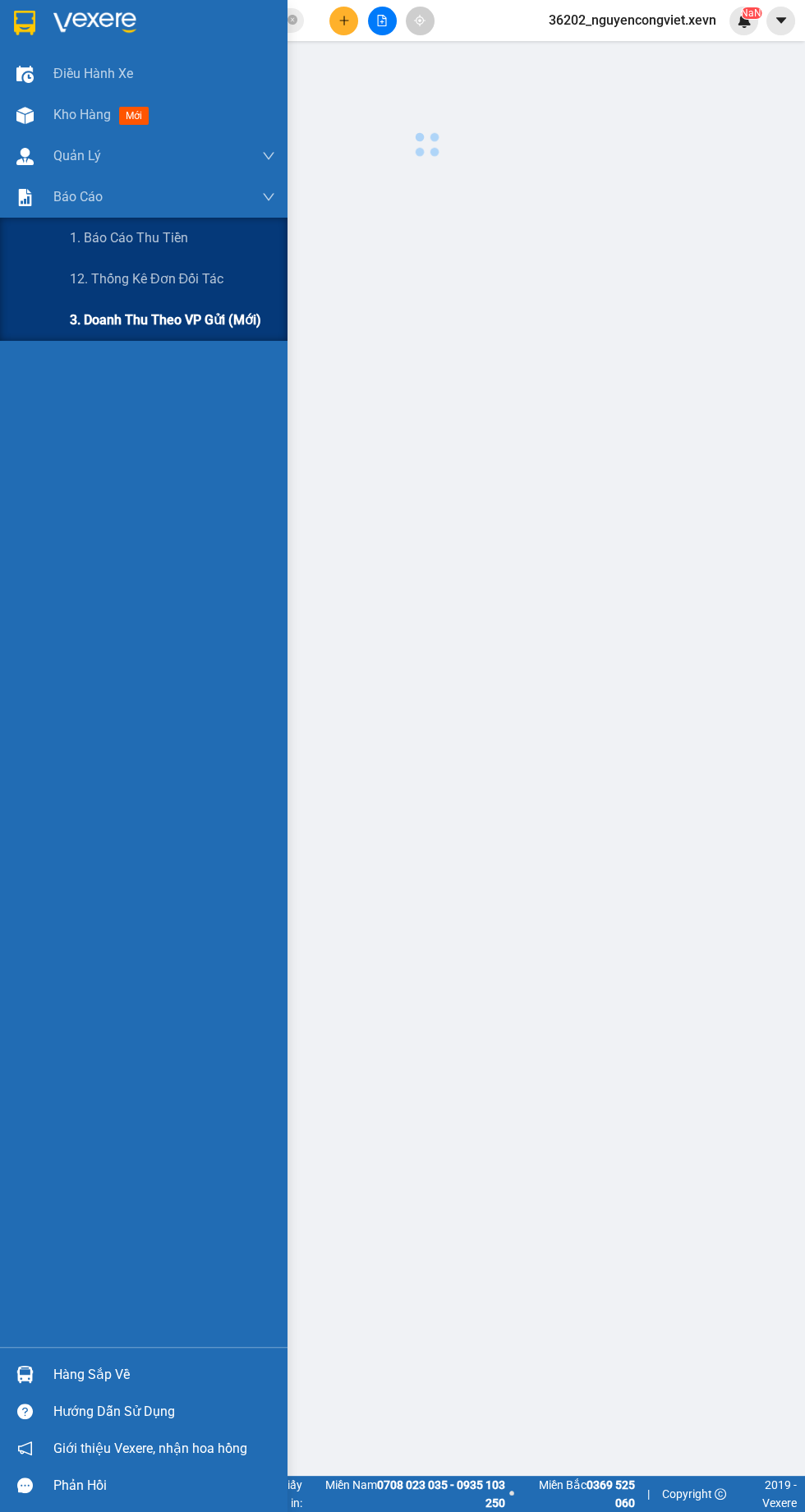
click at [148, 318] on span "3. Doanh Thu theo VP Gửi (mới)" at bounding box center [165, 320] width 192 height 20
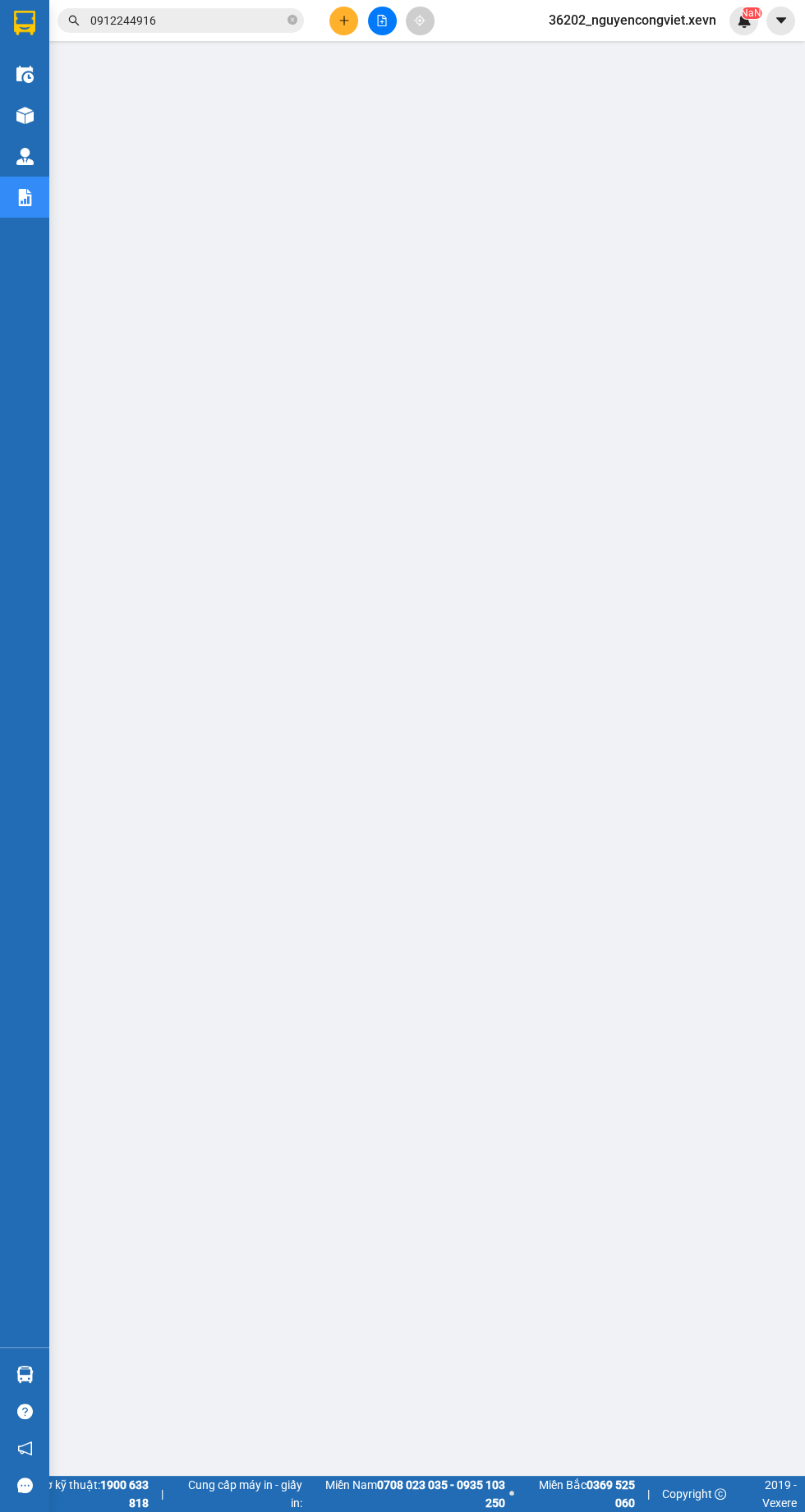
click at [24, 113] on img at bounding box center [25, 115] width 17 height 17
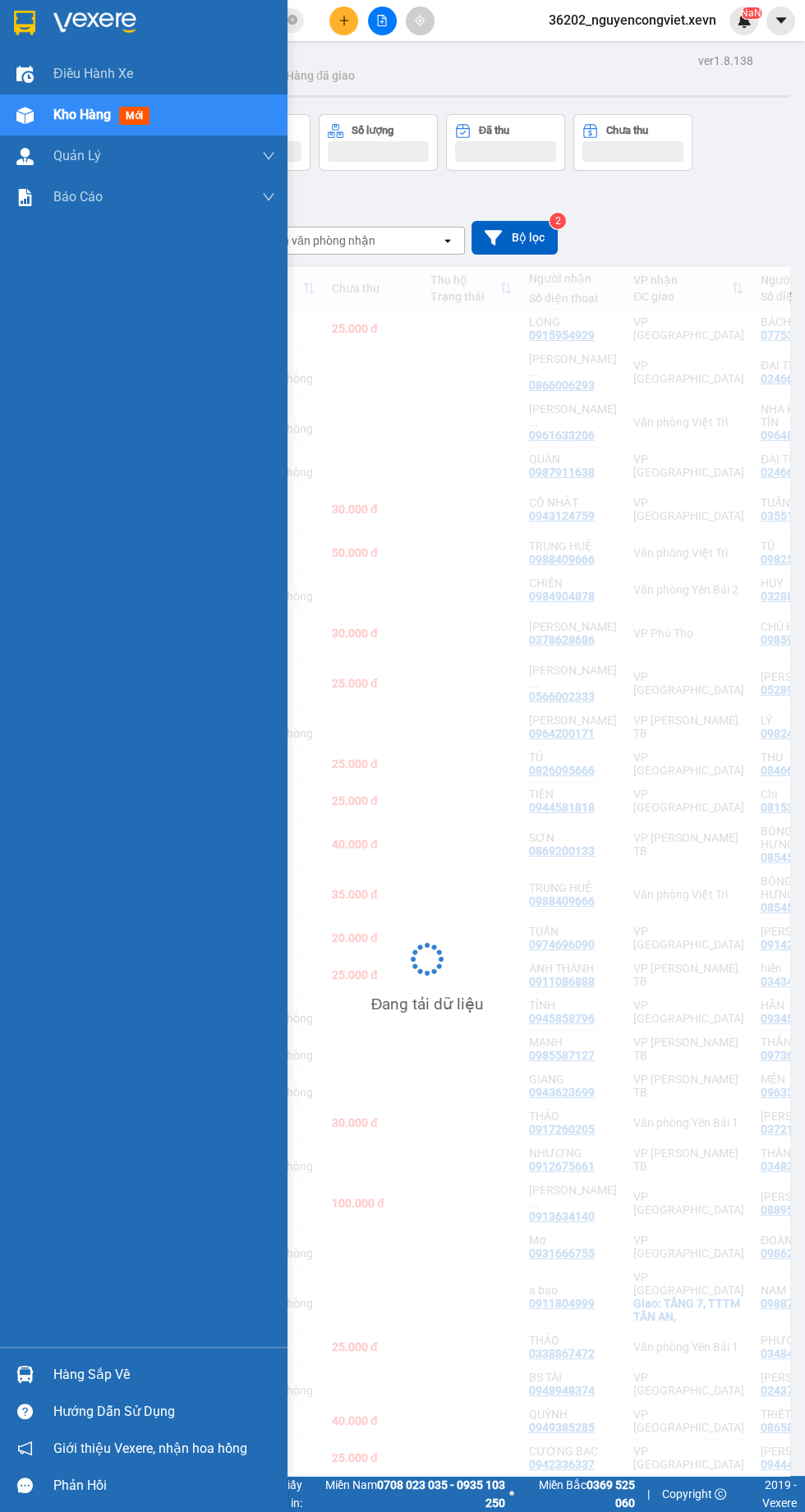
click at [24, 115] on img at bounding box center [25, 115] width 17 height 17
